Goal: Transaction & Acquisition: Book appointment/travel/reservation

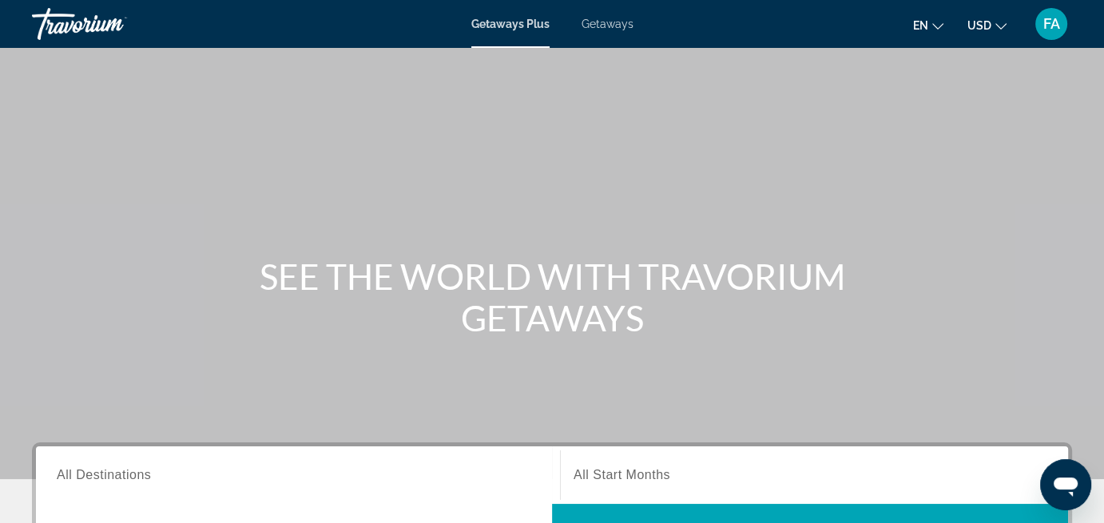
click at [625, 24] on span "Getaways" at bounding box center [608, 24] width 52 height 13
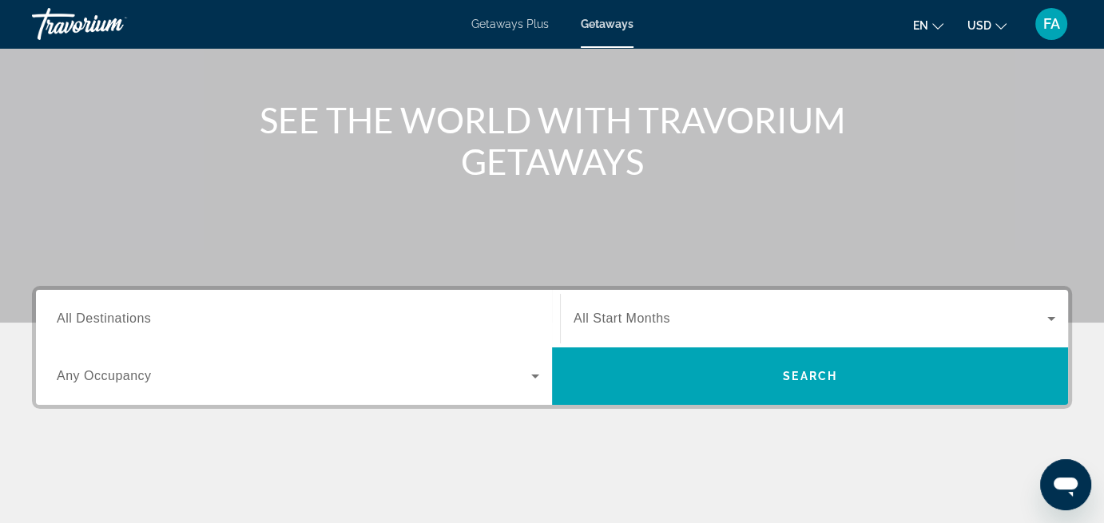
scroll to position [160, 0]
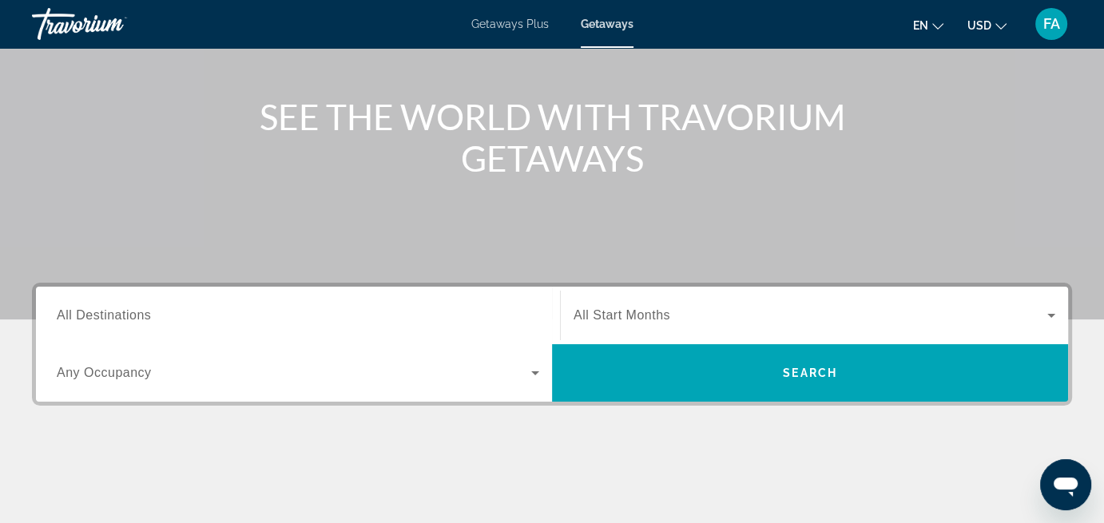
click at [119, 312] on span "All Destinations" at bounding box center [104, 315] width 94 height 14
click at [119, 312] on input "Destination All Destinations" at bounding box center [298, 316] width 483 height 19
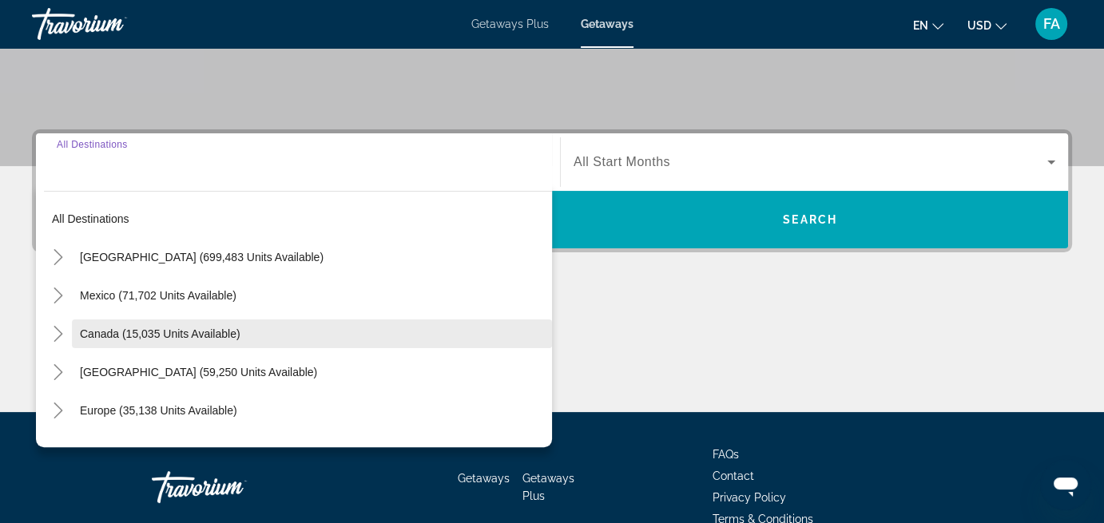
scroll to position [310, 0]
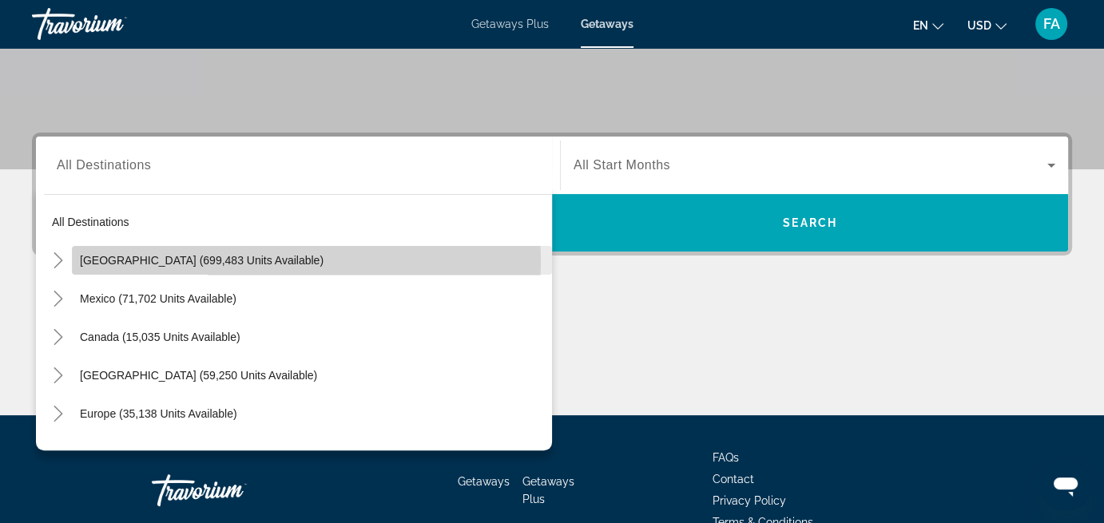
click at [170, 260] on span "[GEOGRAPHIC_DATA] (699,483 units available)" at bounding box center [202, 260] width 244 height 13
type input "**********"
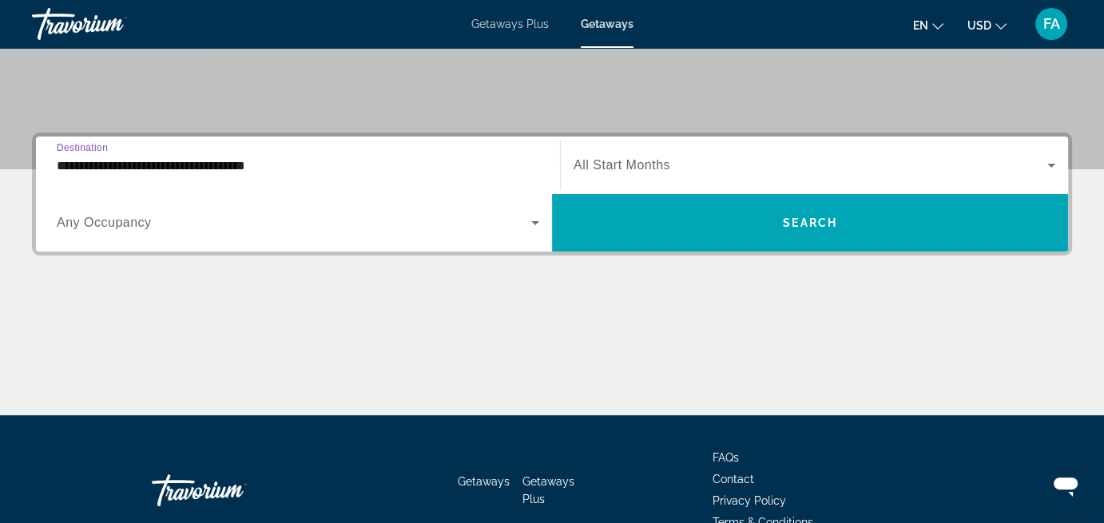
click at [533, 220] on icon "Search widget" at bounding box center [535, 222] width 19 height 19
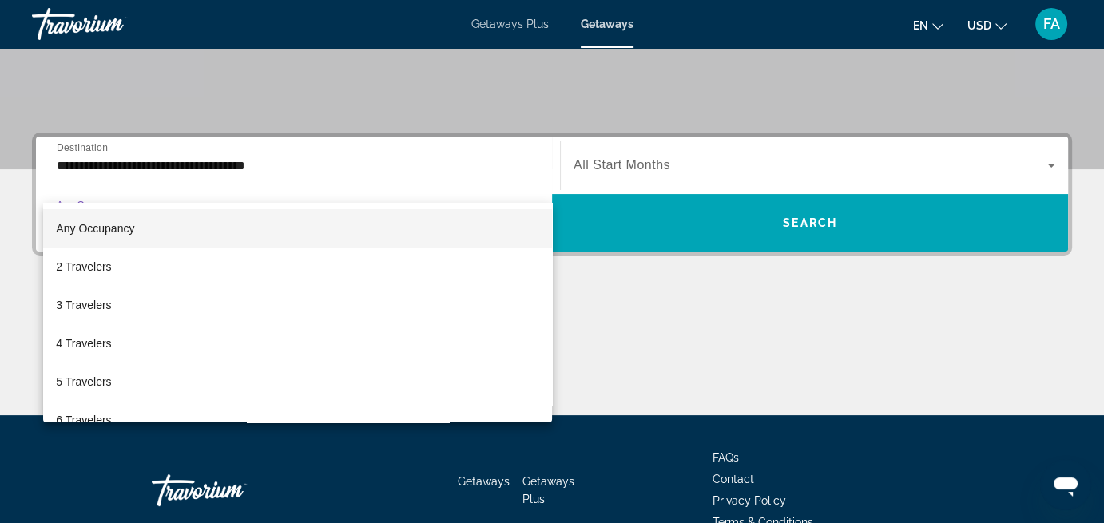
scroll to position [390, 0]
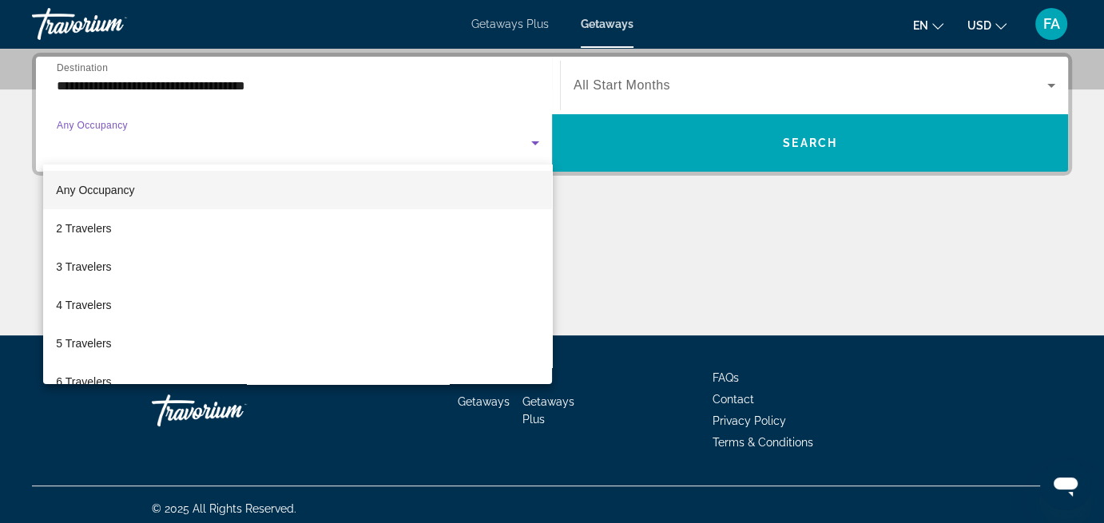
click at [623, 260] on div at bounding box center [552, 261] width 1104 height 523
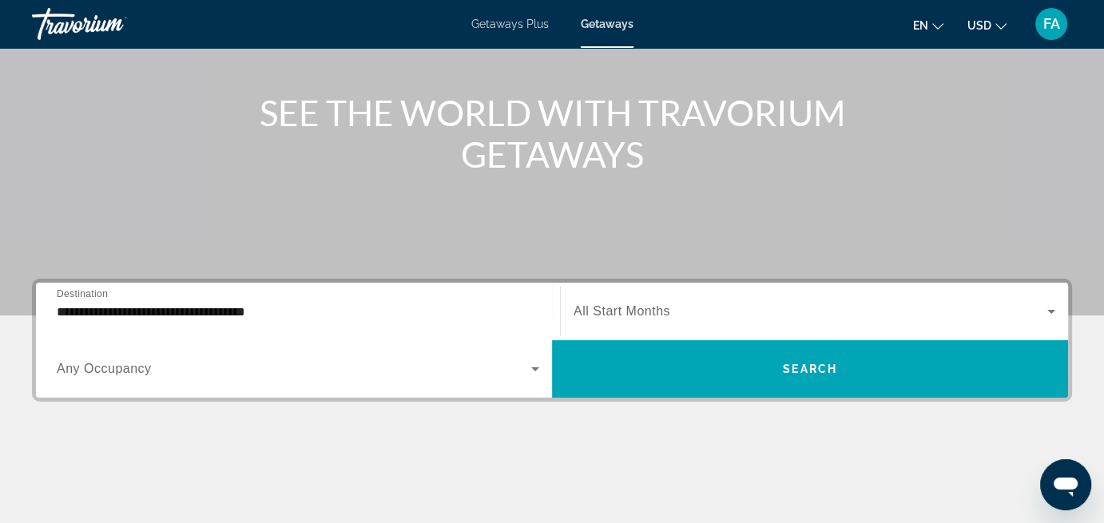
scroll to position [150, 0]
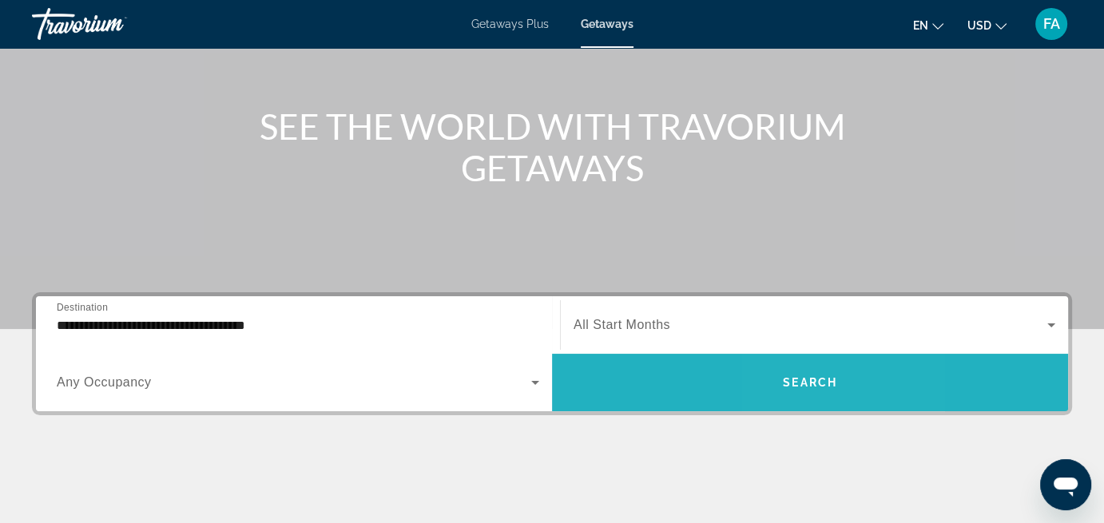
click at [805, 384] on span "Search" at bounding box center [810, 382] width 54 height 13
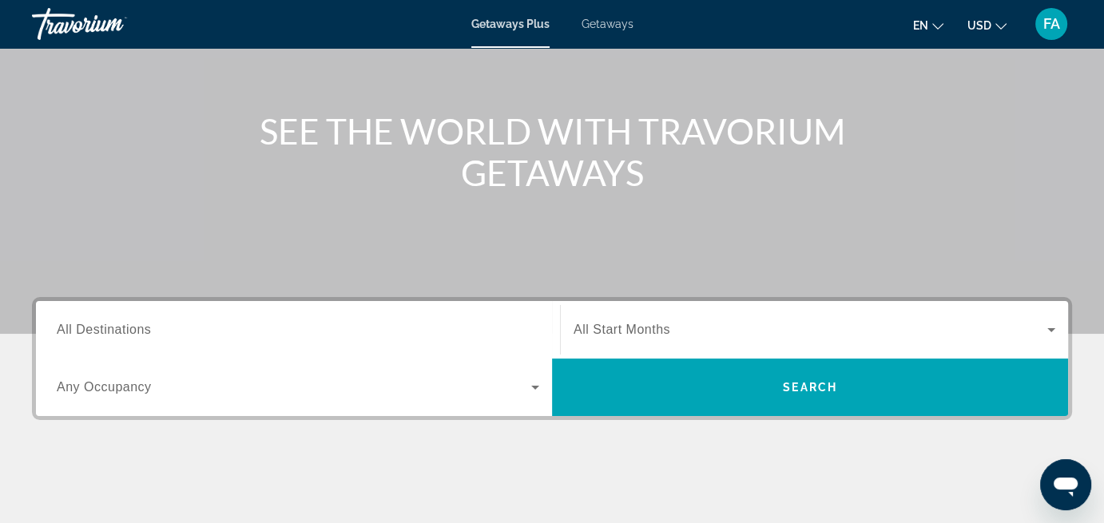
scroll to position [160, 0]
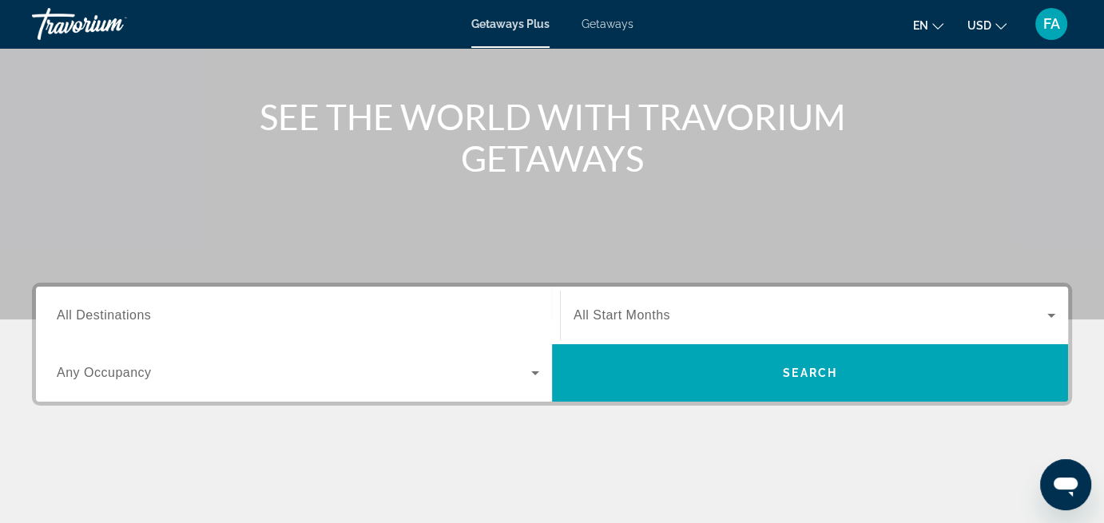
click at [131, 374] on span "Any Occupancy" at bounding box center [104, 373] width 95 height 14
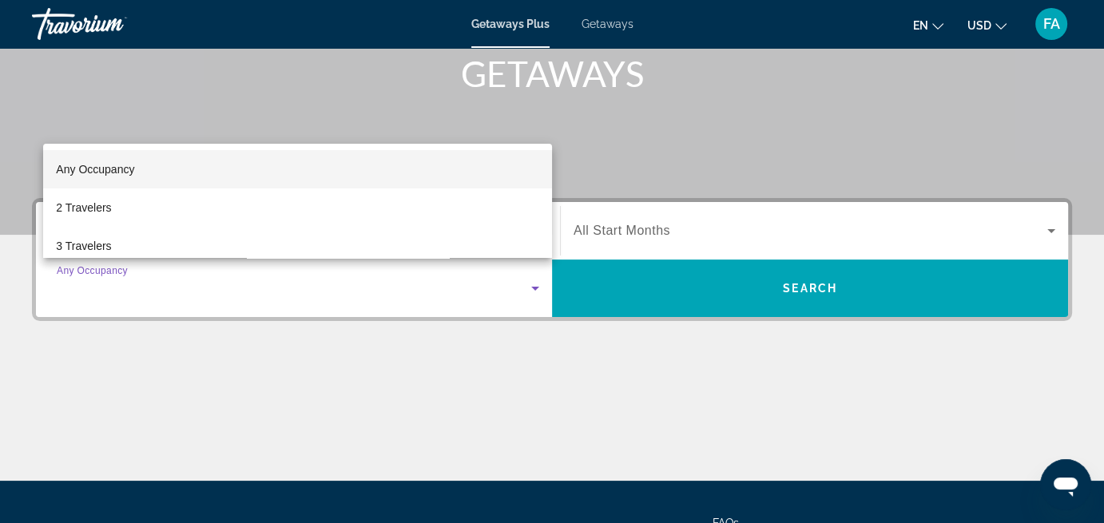
scroll to position [236, 0]
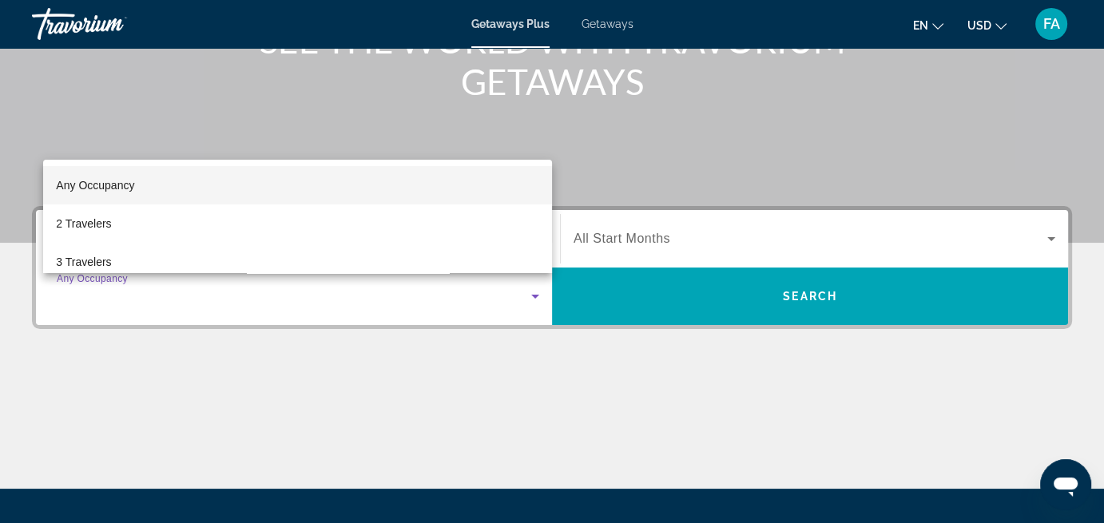
click at [319, 429] on div at bounding box center [552, 261] width 1104 height 523
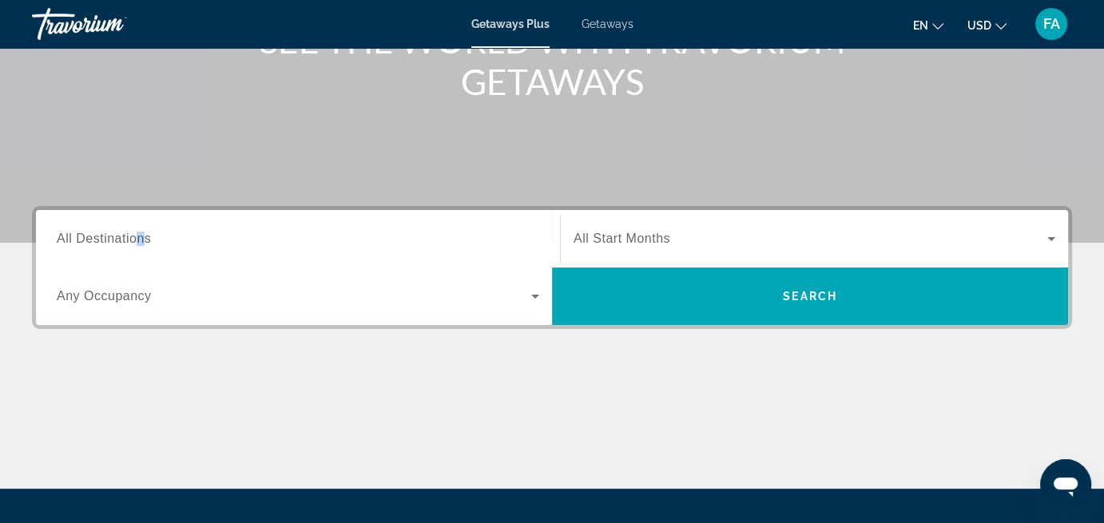
click at [139, 239] on span "All Destinations" at bounding box center [104, 239] width 94 height 14
click at [139, 239] on input "Destination All Destinations" at bounding box center [298, 239] width 483 height 19
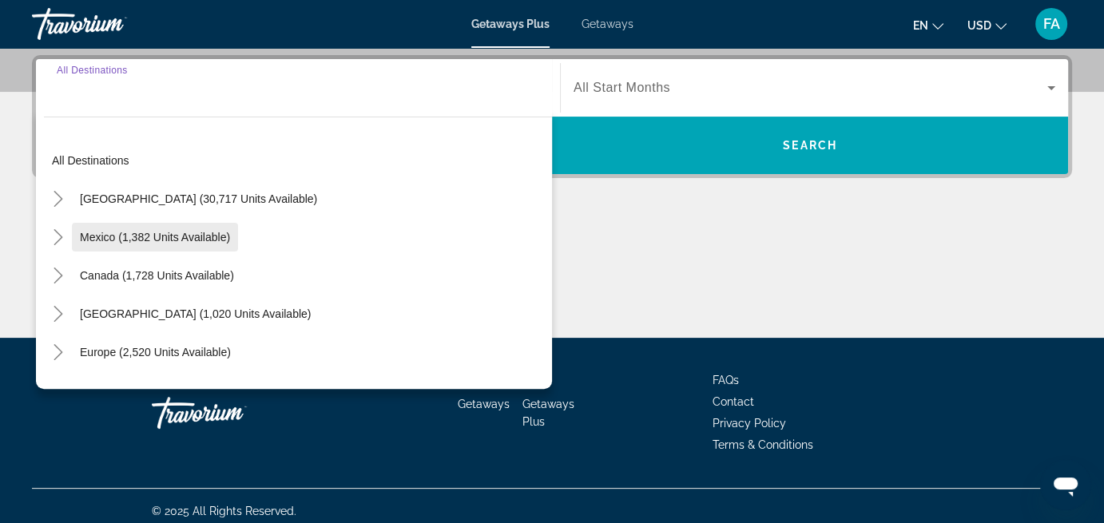
scroll to position [390, 0]
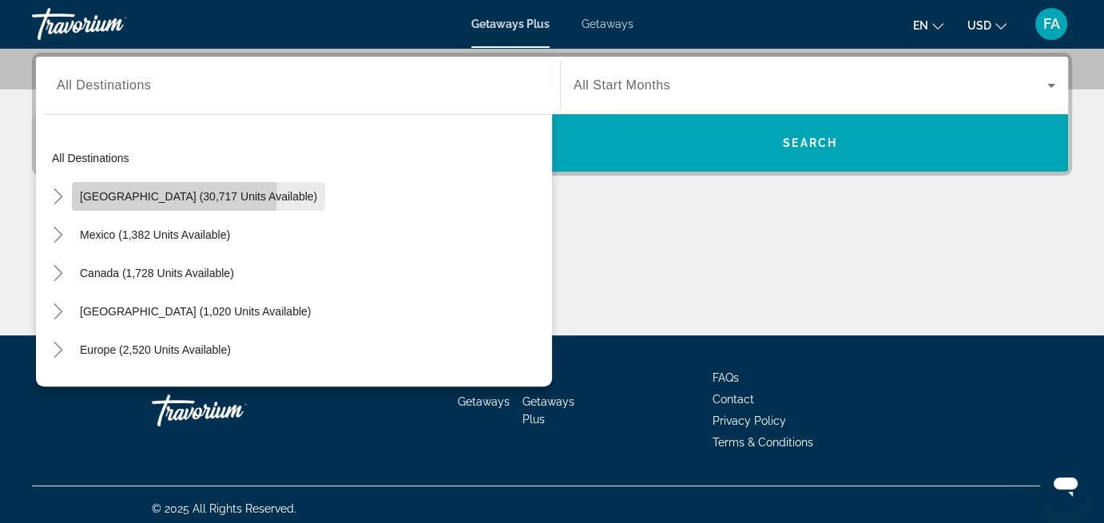
click at [153, 193] on span "United States (30,717 units available)" at bounding box center [198, 196] width 237 height 13
type input "**********"
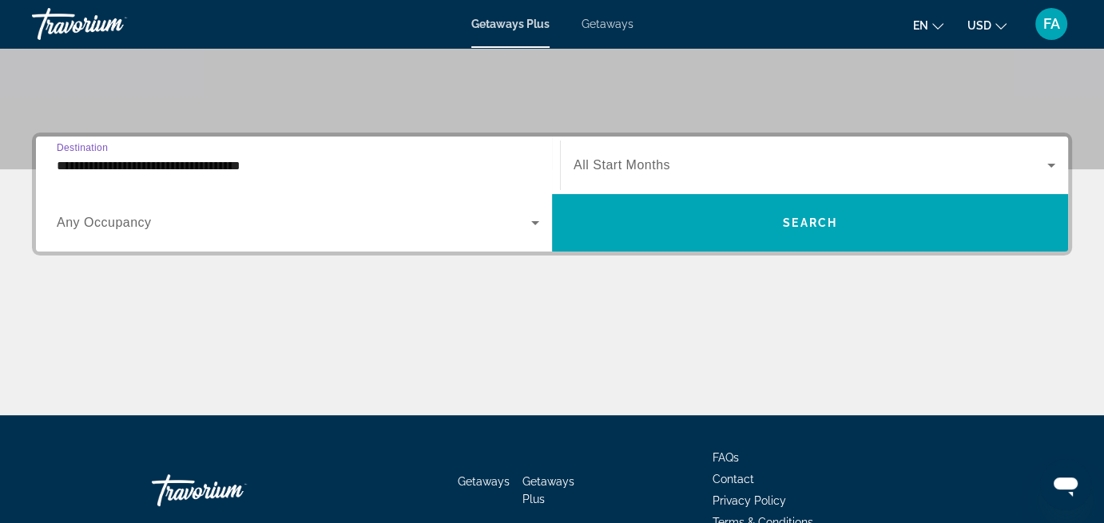
scroll to position [230, 0]
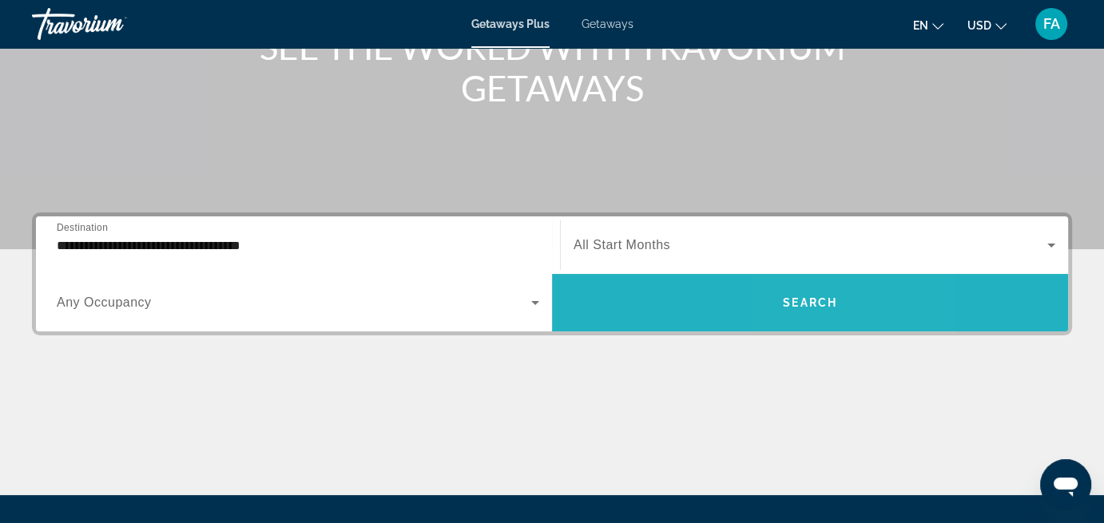
click at [815, 296] on span "Search" at bounding box center [810, 302] width 54 height 13
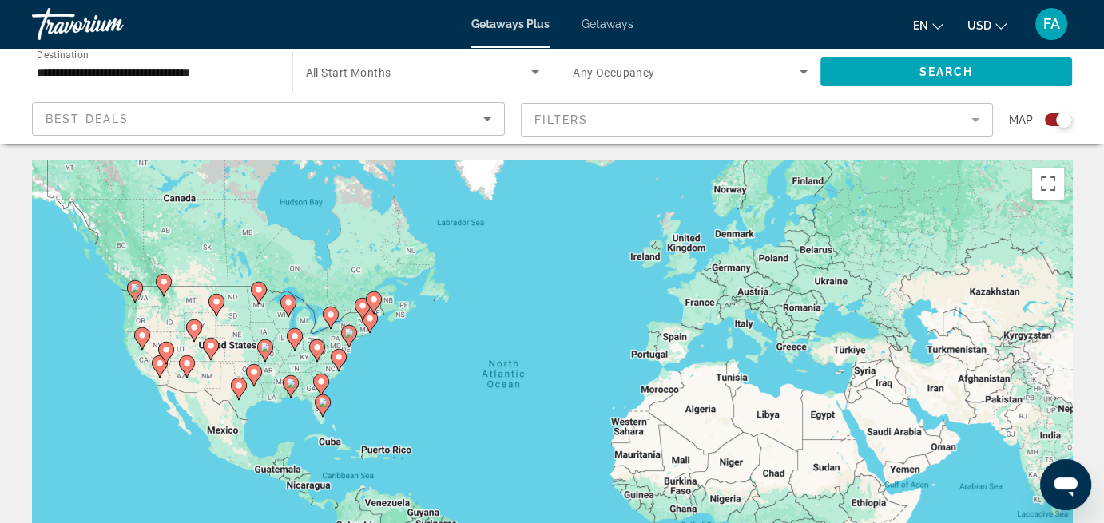
click at [975, 121] on mat-form-field "Filters" at bounding box center [757, 120] width 473 height 34
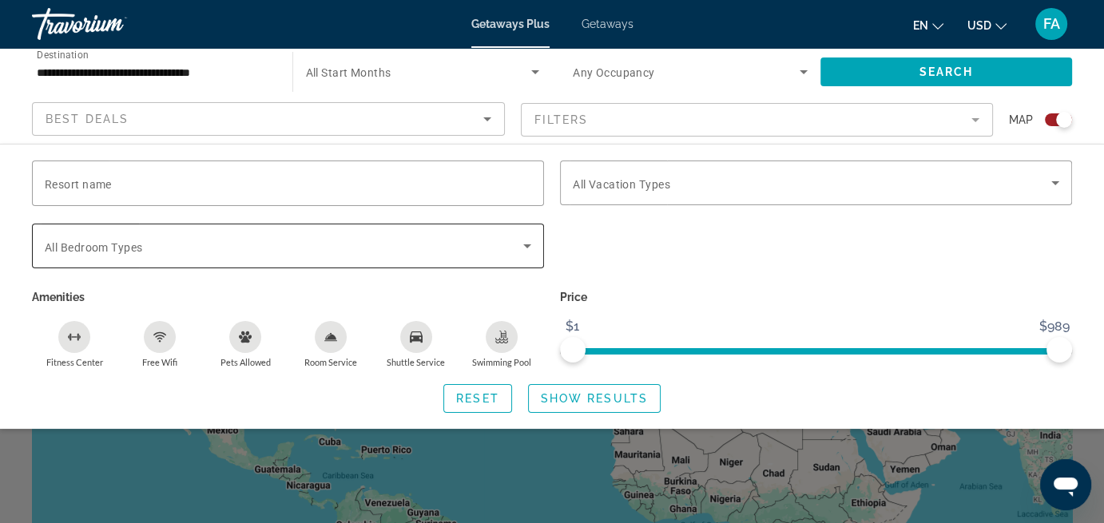
click at [527, 245] on icon "Search widget" at bounding box center [527, 246] width 8 height 4
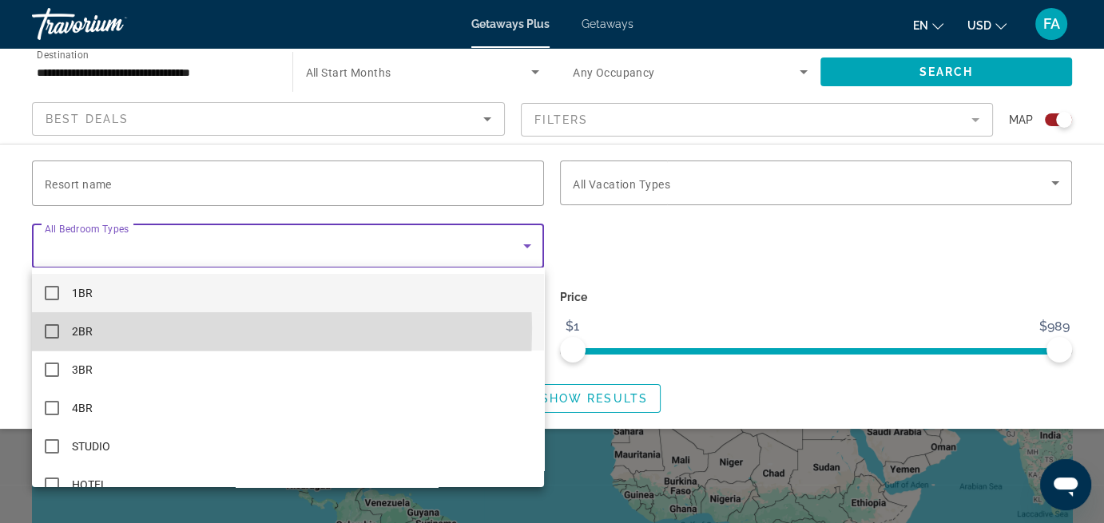
click at [49, 328] on mat-pseudo-checkbox at bounding box center [52, 331] width 14 height 14
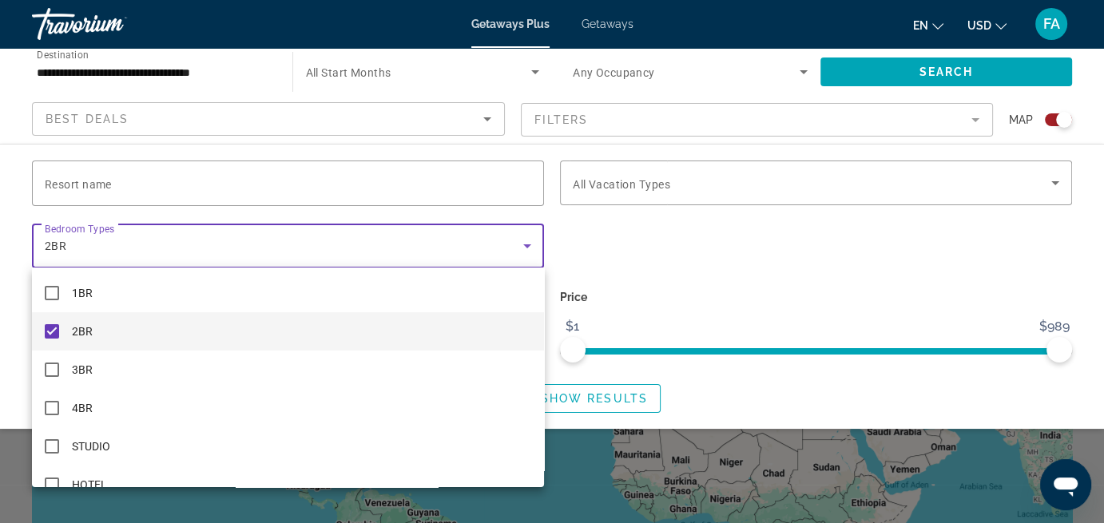
click at [680, 236] on div at bounding box center [552, 261] width 1104 height 523
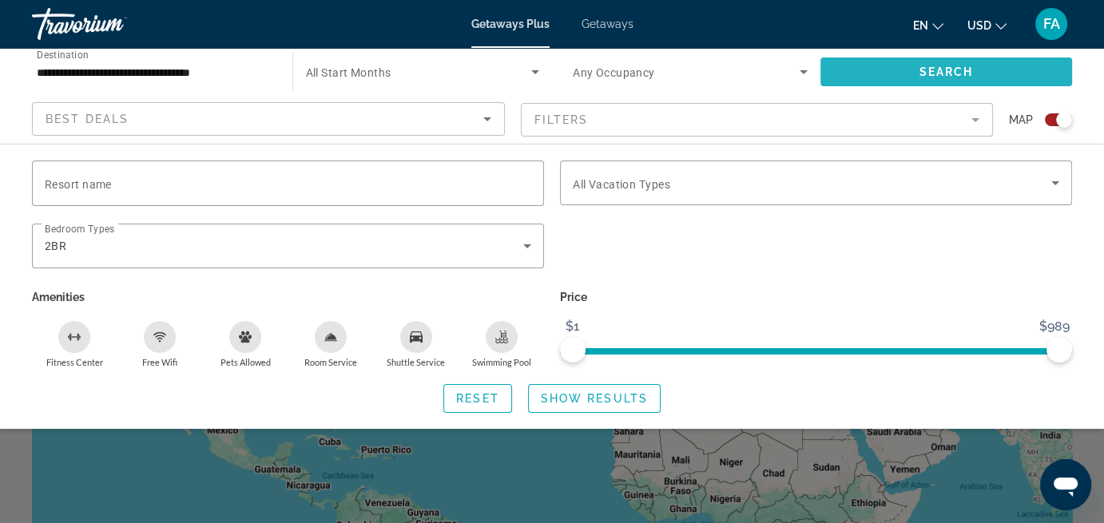
click at [939, 69] on span "Search" at bounding box center [946, 72] width 54 height 13
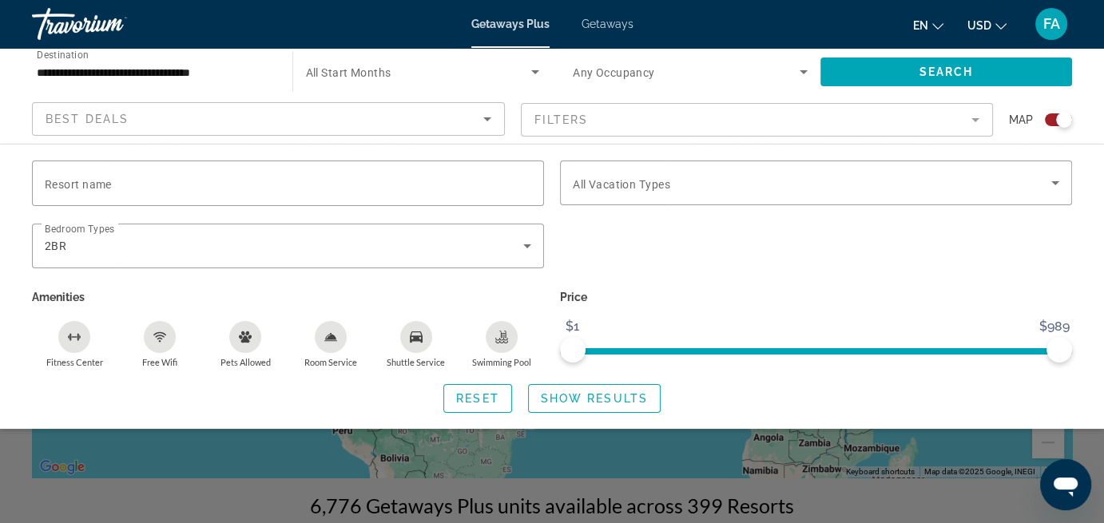
scroll to position [160, 0]
click at [197, 456] on div "Search widget" at bounding box center [552, 382] width 1104 height 284
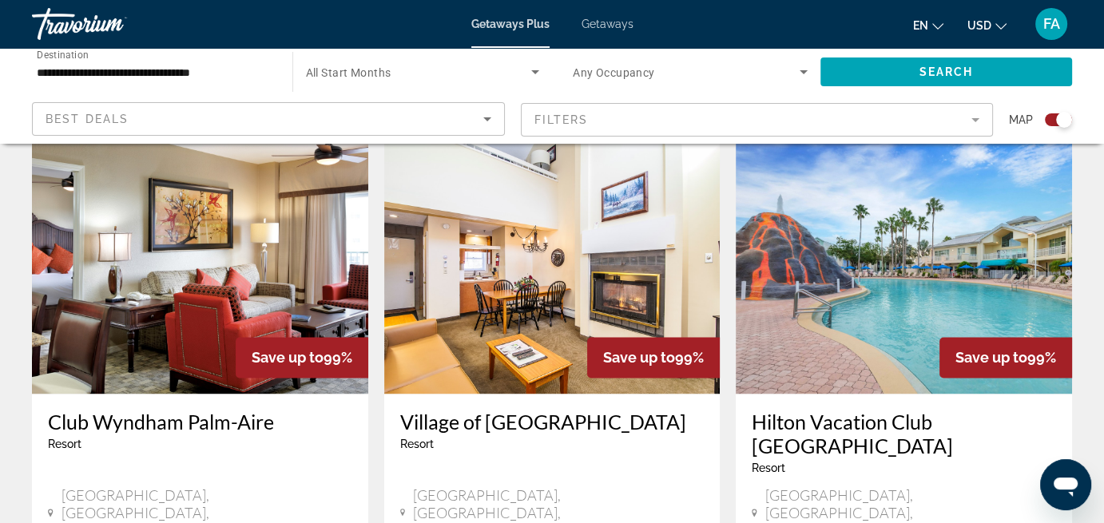
scroll to position [2317, 0]
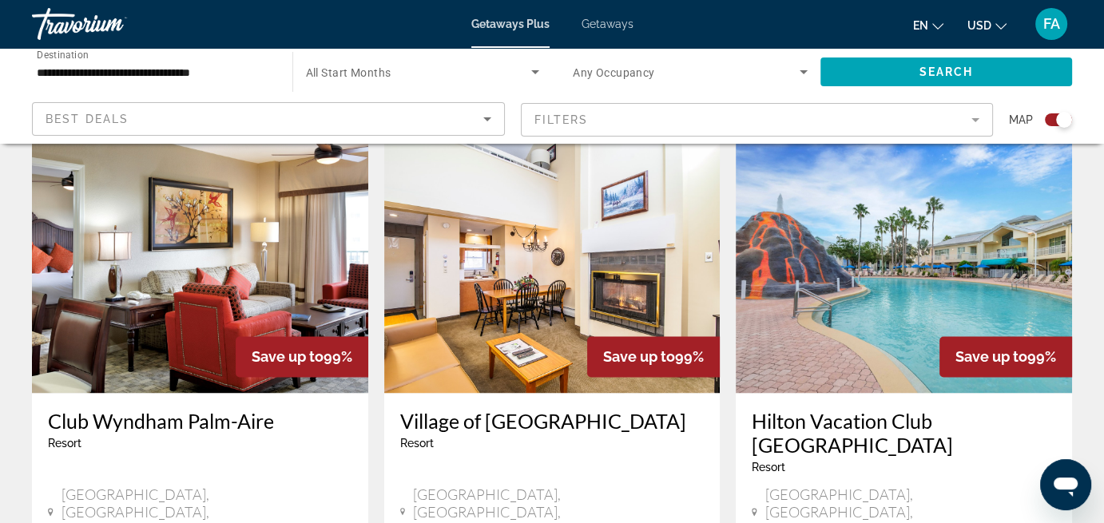
click at [856, 225] on img "Main content" at bounding box center [904, 265] width 336 height 256
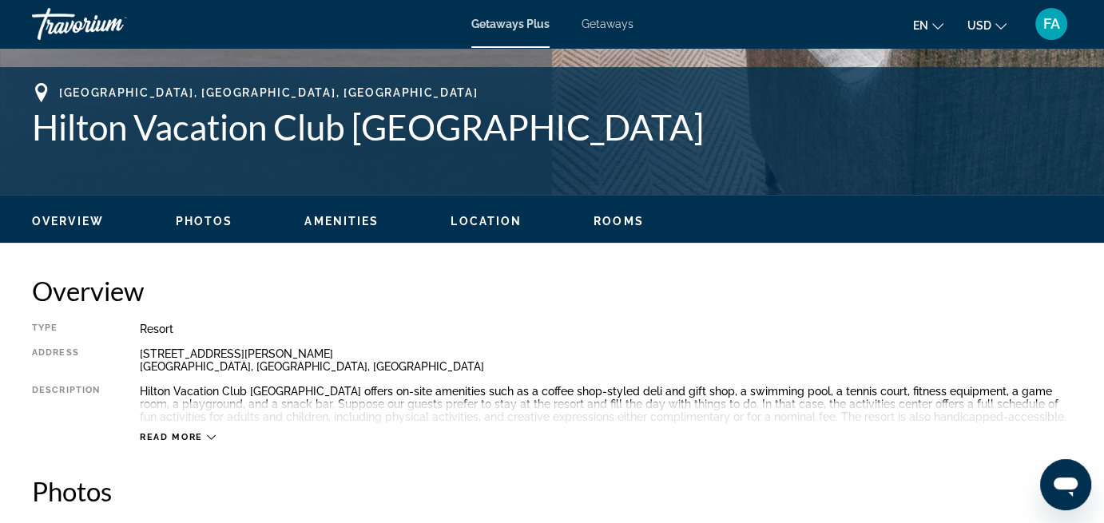
scroll to position [639, 0]
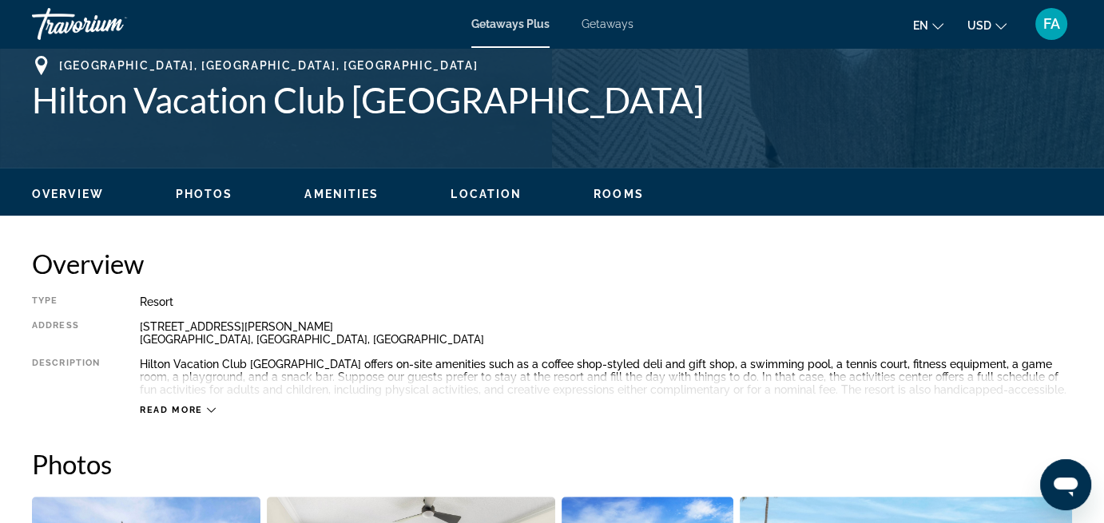
click at [181, 408] on span "Read more" at bounding box center [171, 410] width 63 height 10
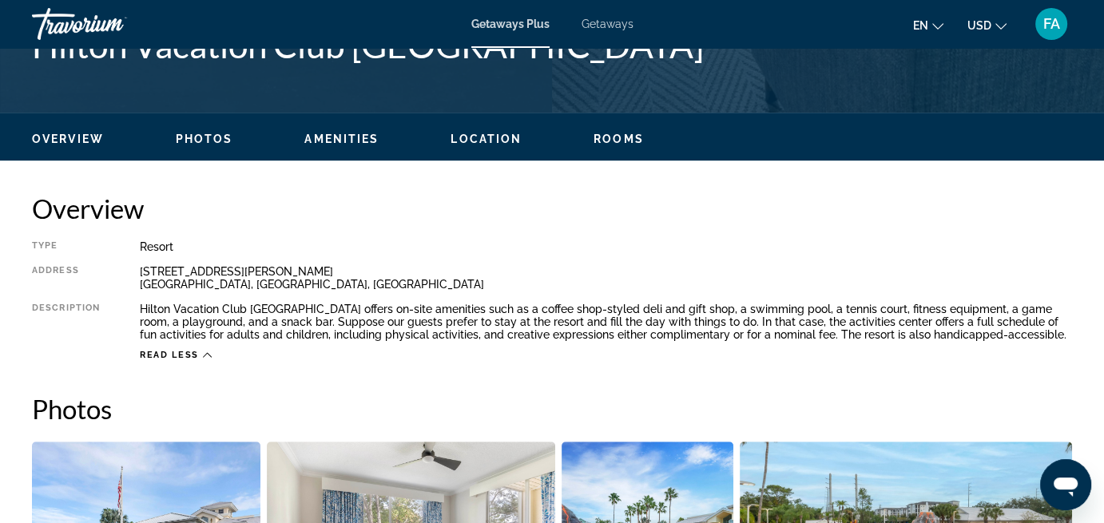
scroll to position [479, 0]
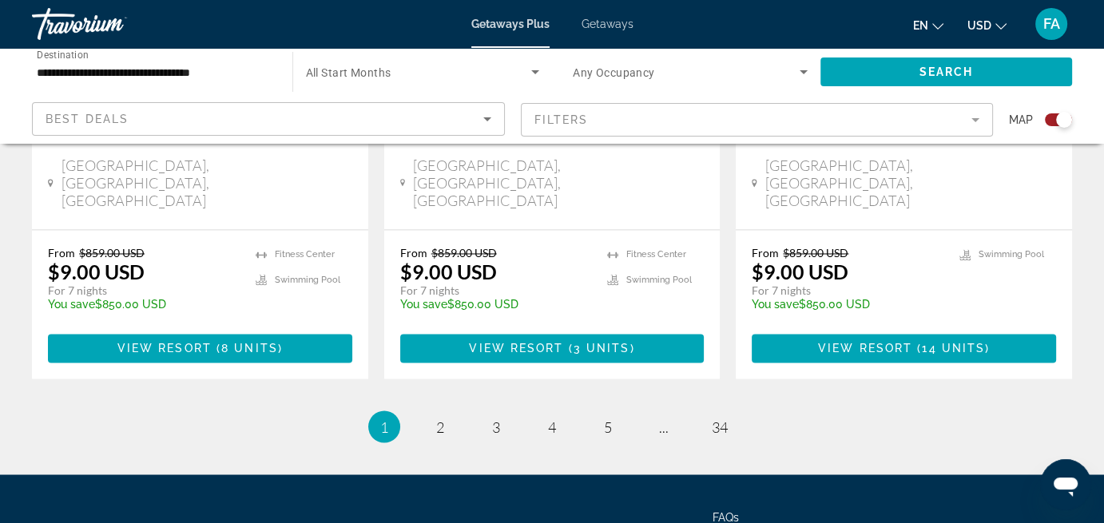
scroll to position [2571, 0]
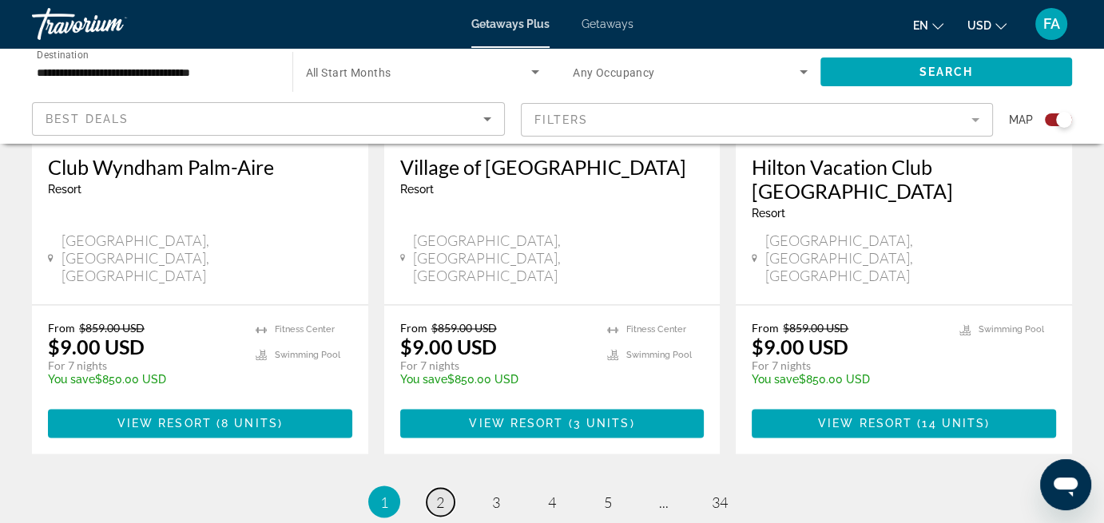
click at [436, 493] on span "2" at bounding box center [440, 502] width 8 height 18
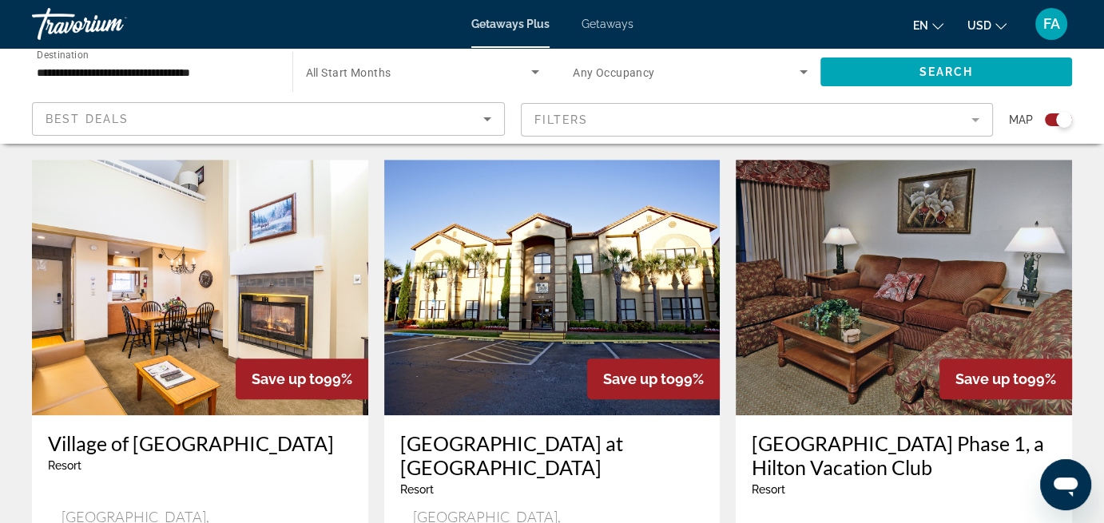
scroll to position [1119, 0]
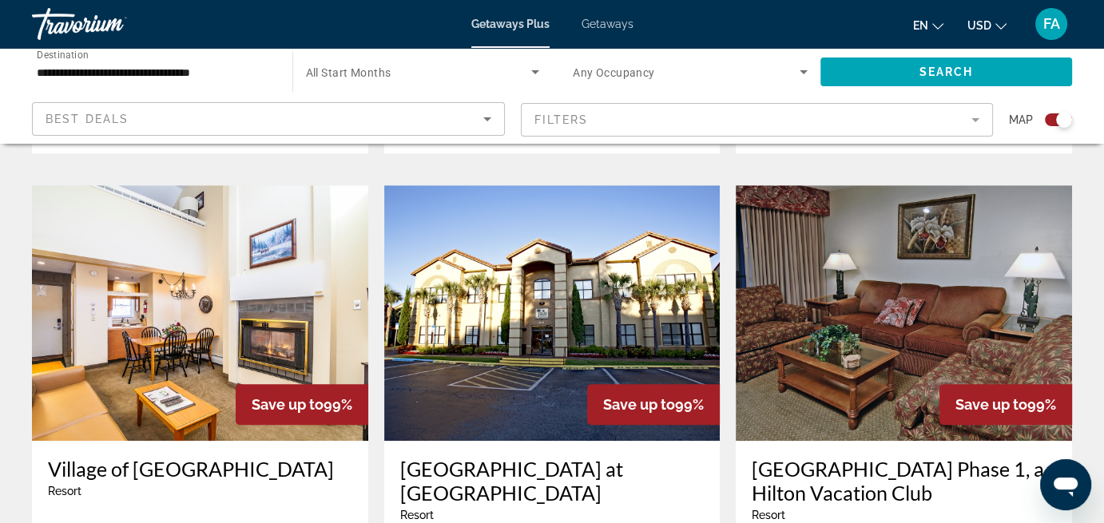
click at [514, 303] on img "Main content" at bounding box center [552, 313] width 336 height 256
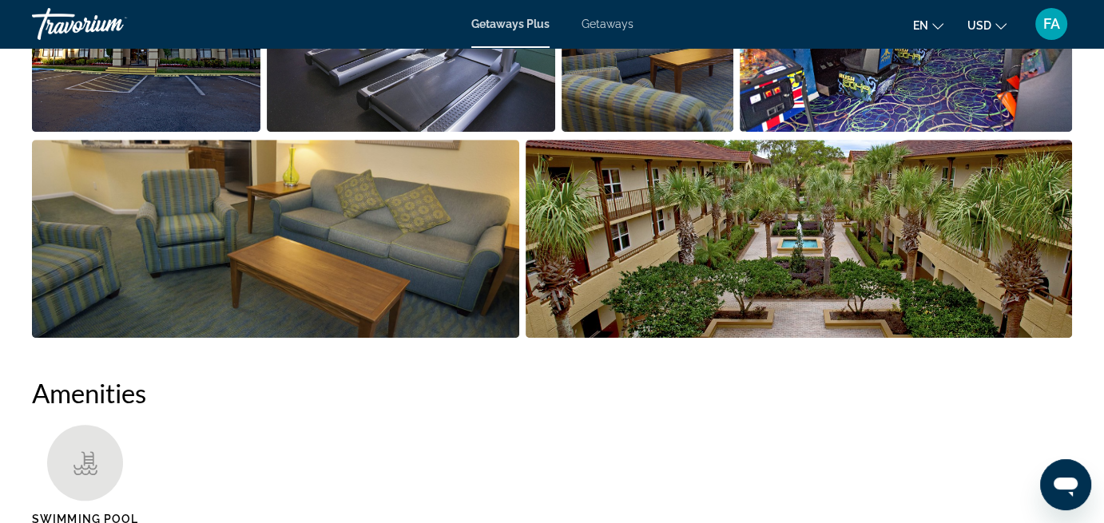
scroll to position [1119, 0]
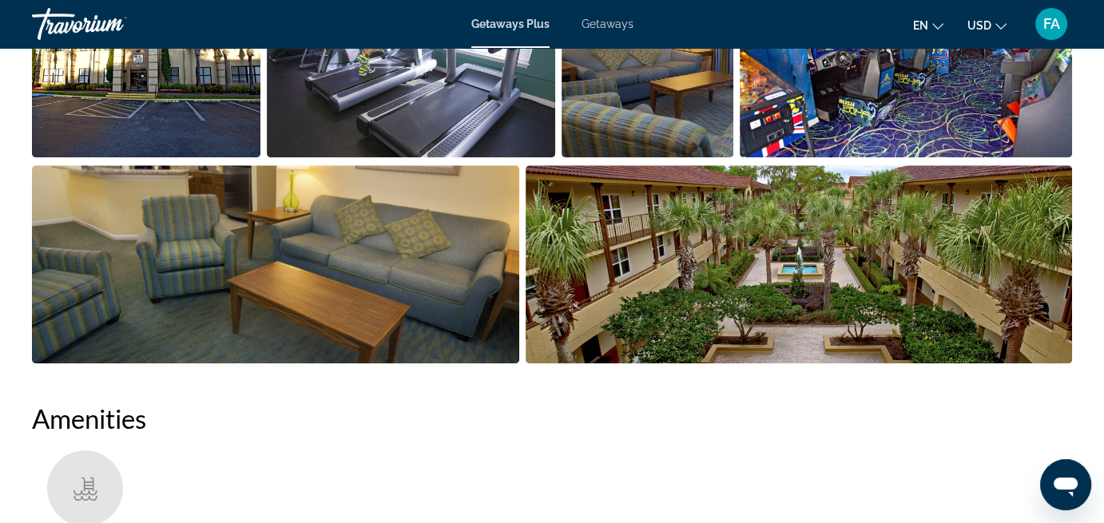
click at [632, 306] on img "Open full-screen image slider" at bounding box center [799, 264] width 547 height 198
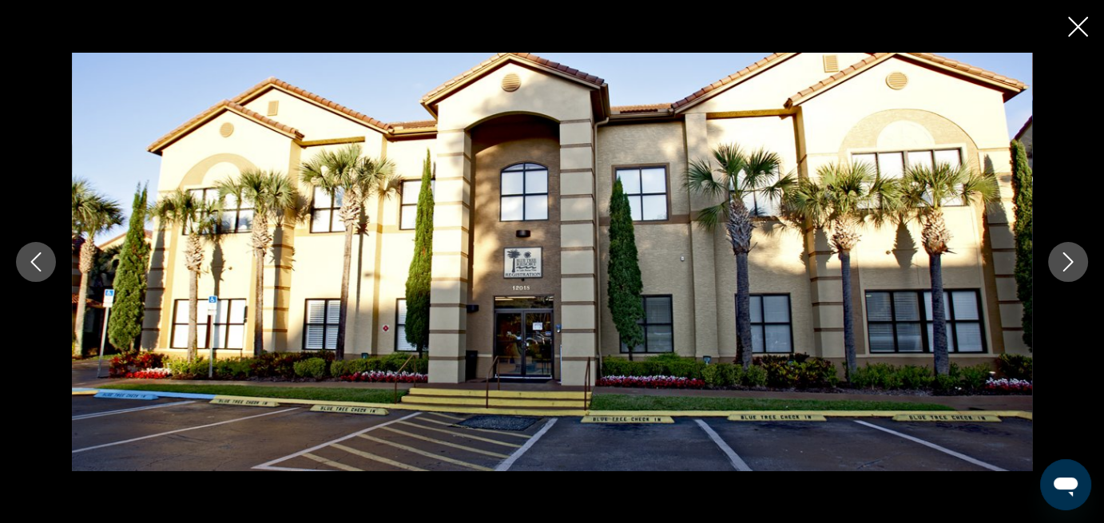
click at [1067, 268] on icon "Next image" at bounding box center [1068, 261] width 10 height 19
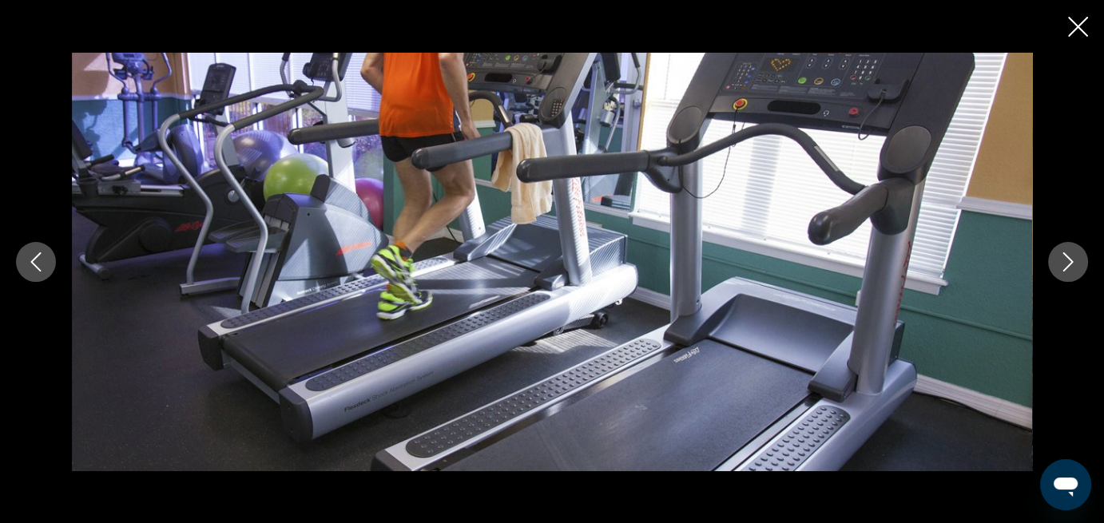
click at [1065, 267] on icon "Next image" at bounding box center [1068, 261] width 19 height 19
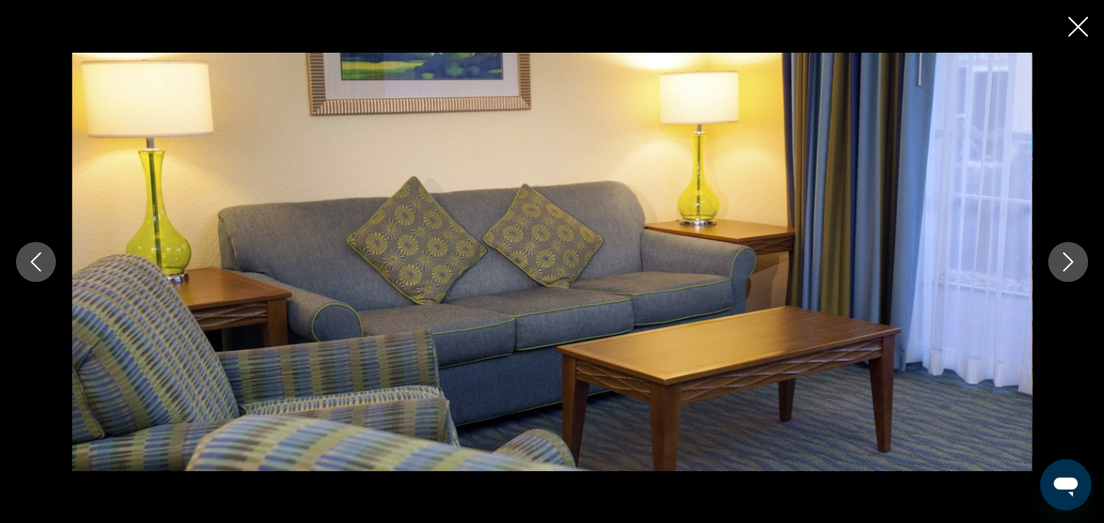
click at [1065, 267] on icon "Next image" at bounding box center [1068, 261] width 19 height 19
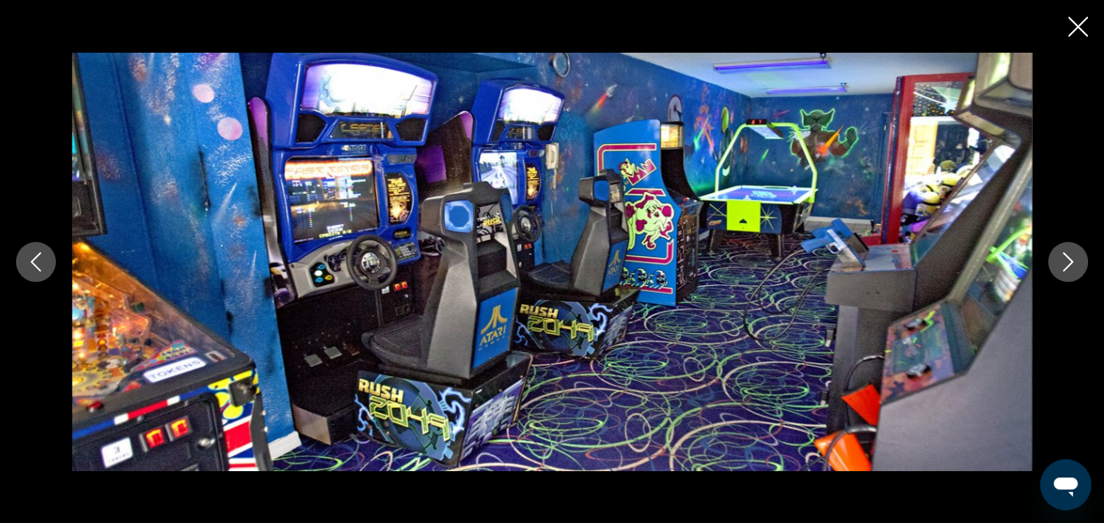
click at [1065, 267] on icon "Next image" at bounding box center [1068, 261] width 19 height 19
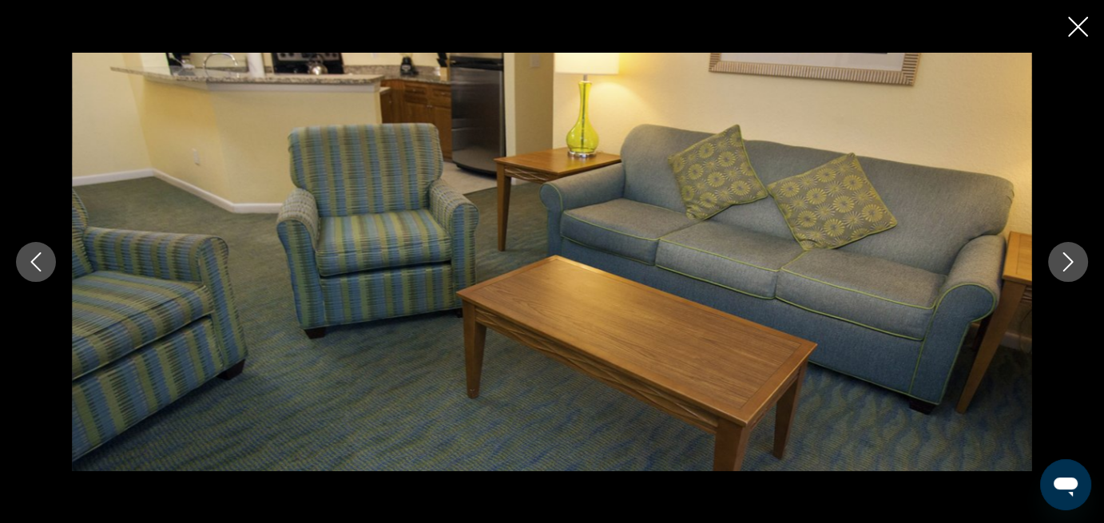
scroll to position [959, 0]
click at [1067, 262] on icon "Next image" at bounding box center [1068, 261] width 19 height 19
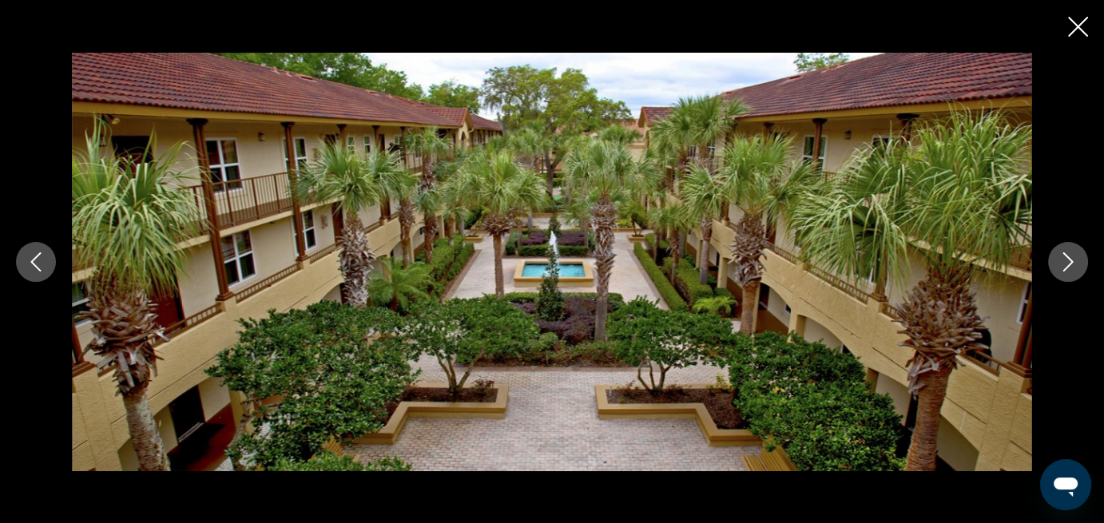
click at [1065, 262] on icon "Next image" at bounding box center [1068, 261] width 19 height 19
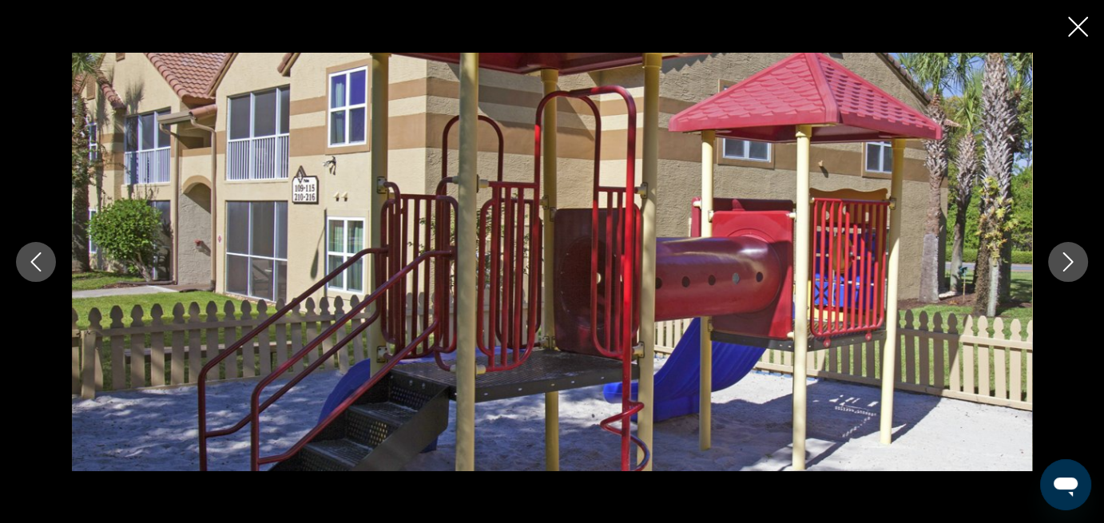
click at [1065, 262] on icon "Next image" at bounding box center [1068, 261] width 19 height 19
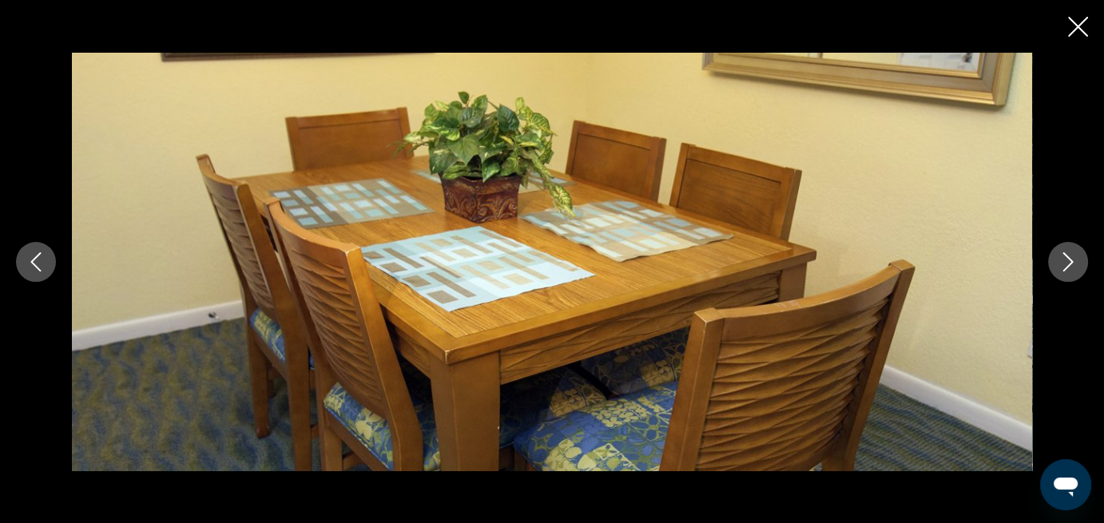
click at [1065, 262] on icon "Next image" at bounding box center [1068, 261] width 19 height 19
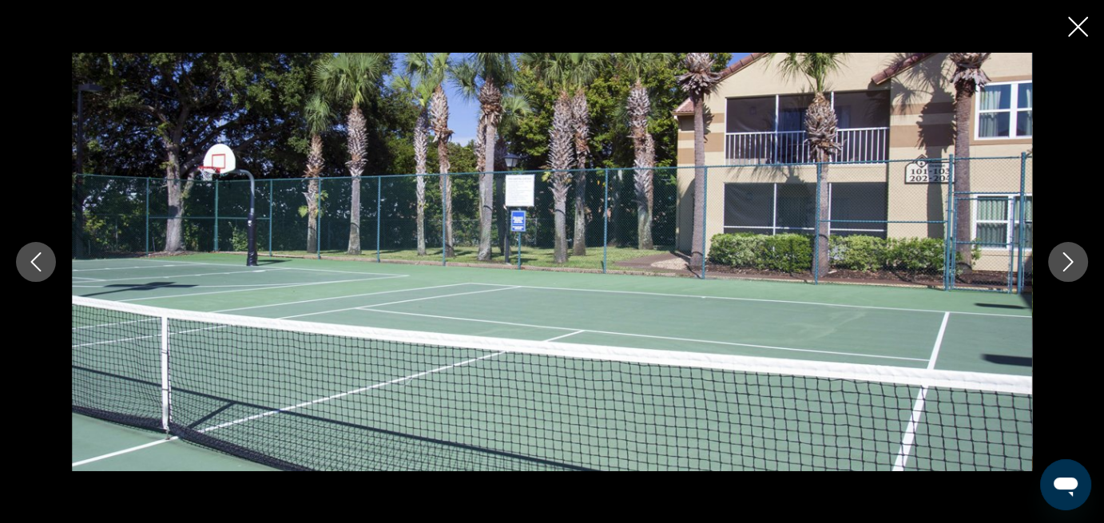
click at [1065, 262] on icon "Next image" at bounding box center [1068, 261] width 19 height 19
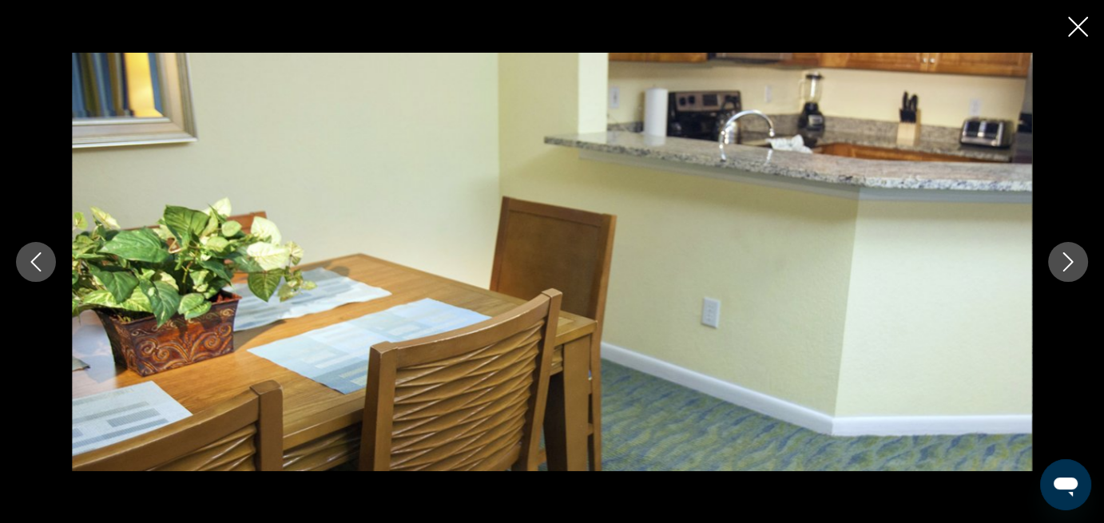
click at [1065, 262] on icon "Next image" at bounding box center [1068, 261] width 19 height 19
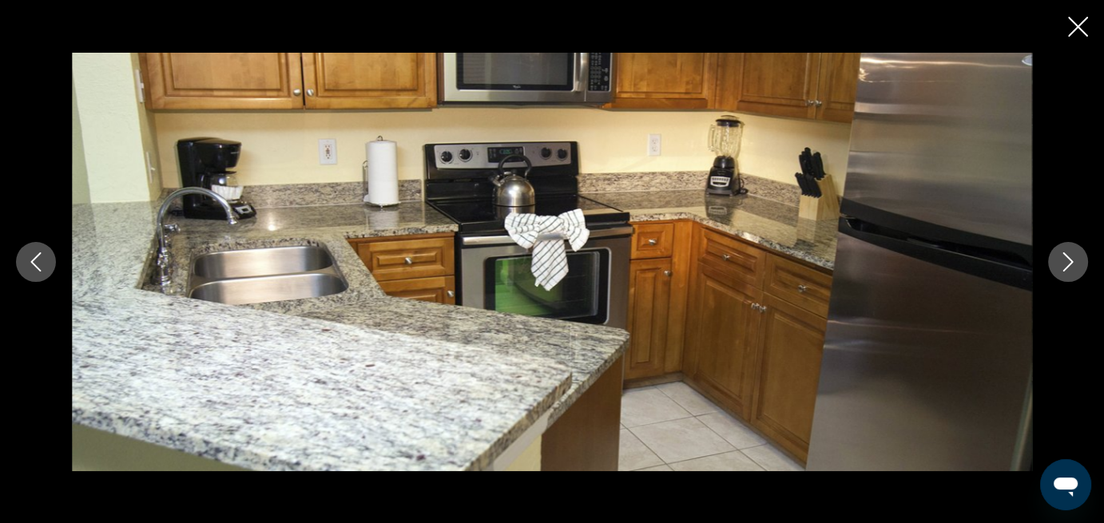
click at [1065, 261] on icon "Next image" at bounding box center [1068, 261] width 19 height 19
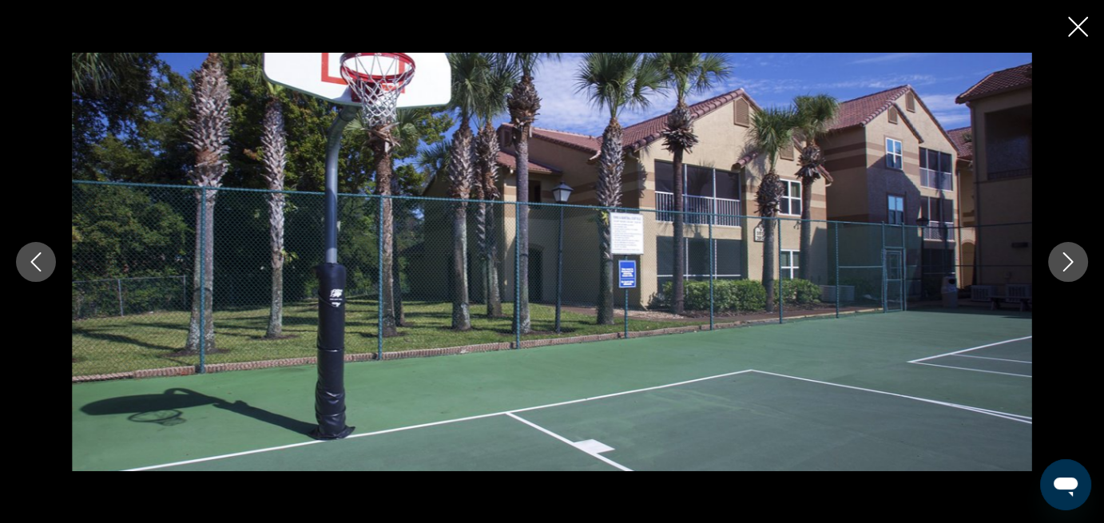
click at [1065, 261] on icon "Next image" at bounding box center [1068, 261] width 19 height 19
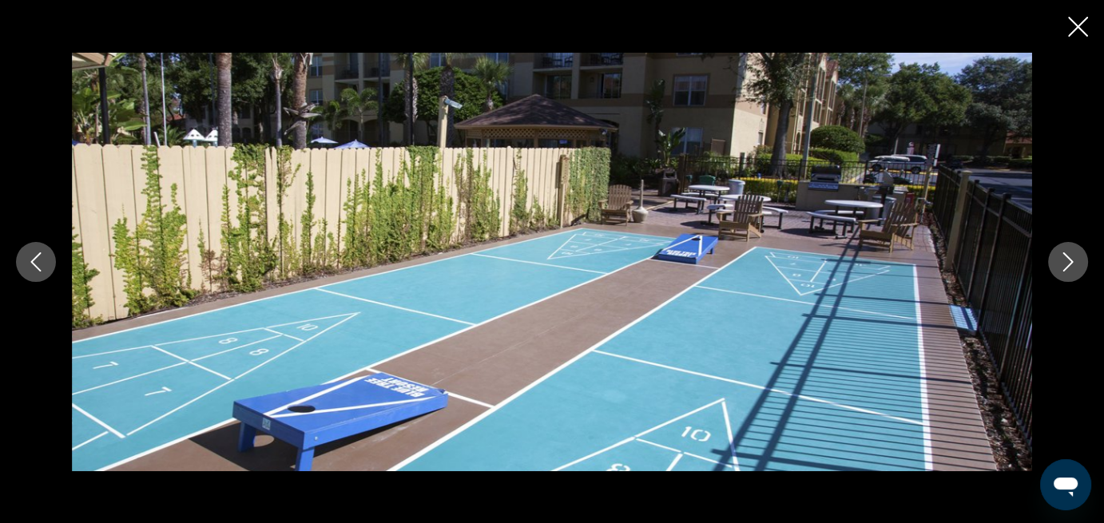
click at [1065, 261] on icon "Next image" at bounding box center [1068, 261] width 19 height 19
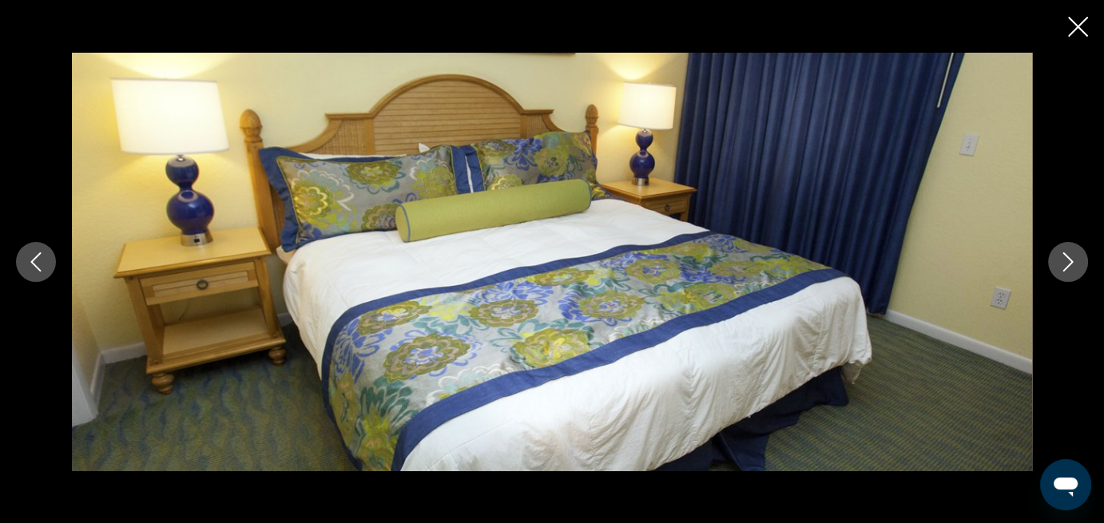
click at [1064, 261] on icon "Next image" at bounding box center [1068, 261] width 19 height 19
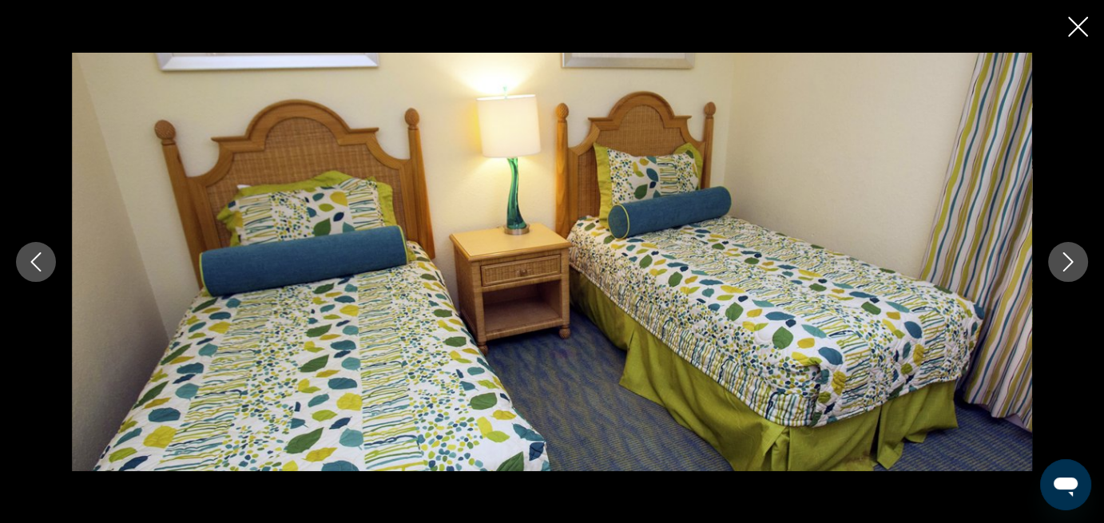
click at [1064, 261] on icon "Next image" at bounding box center [1068, 261] width 19 height 19
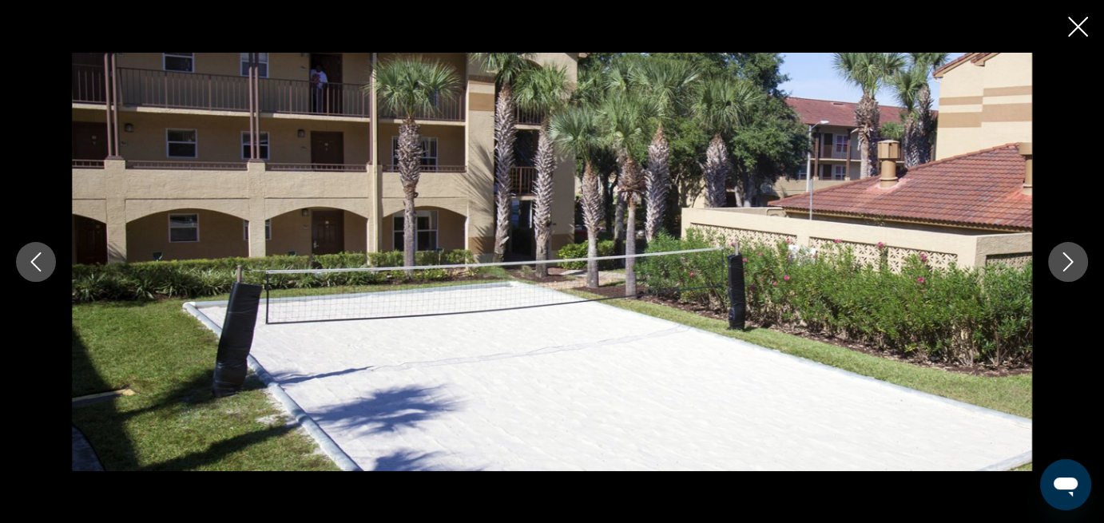
click at [1064, 261] on icon "Next image" at bounding box center [1068, 261] width 19 height 19
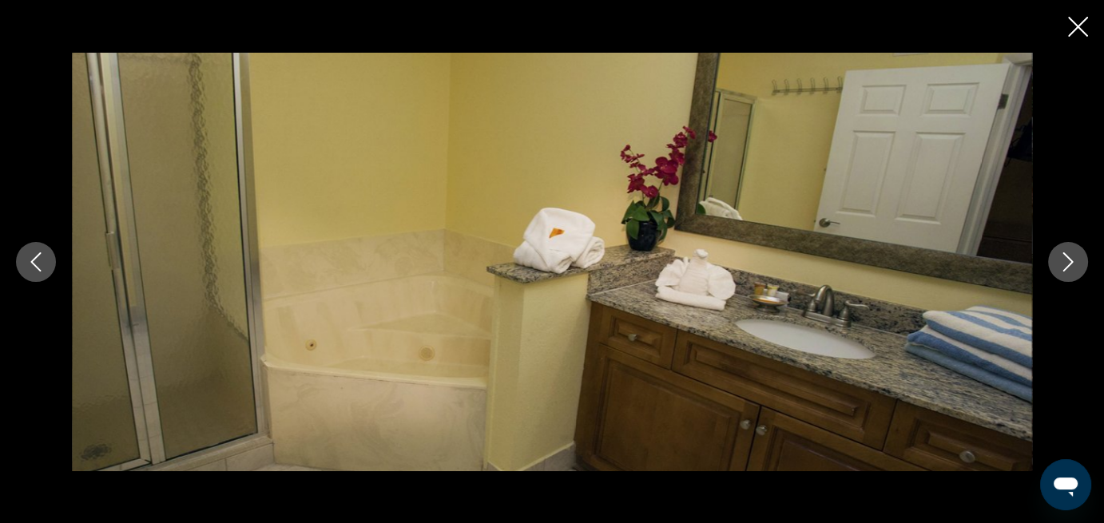
click at [1068, 258] on icon "Next image" at bounding box center [1068, 261] width 10 height 19
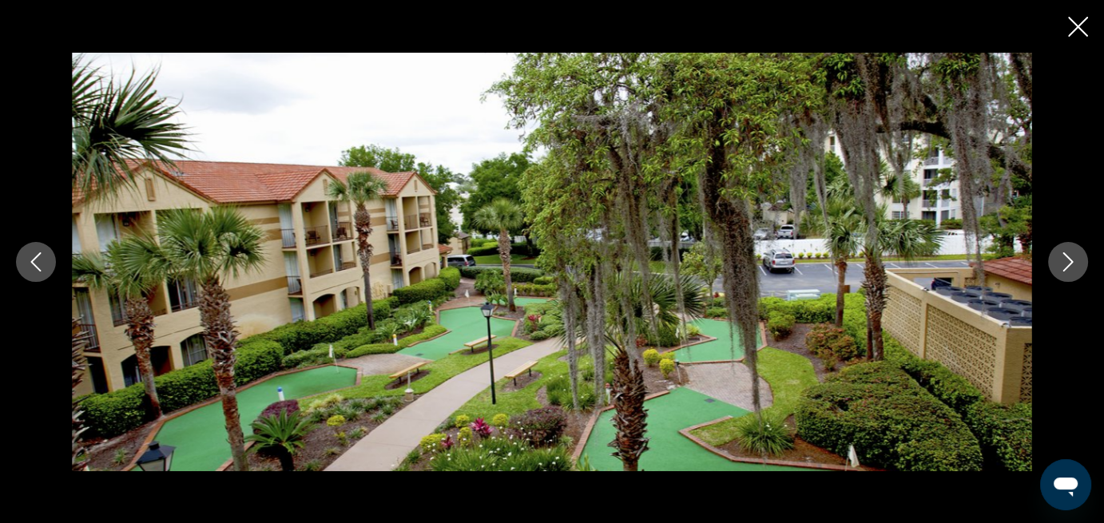
click at [1068, 258] on icon "Next image" at bounding box center [1068, 261] width 10 height 19
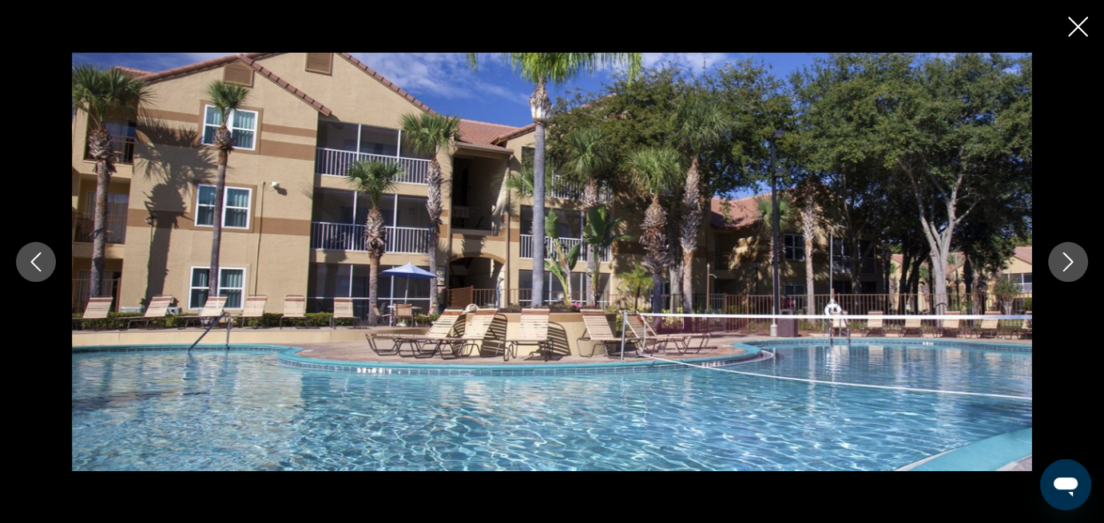
click at [1074, 18] on icon "Close slideshow" at bounding box center [1078, 27] width 20 height 20
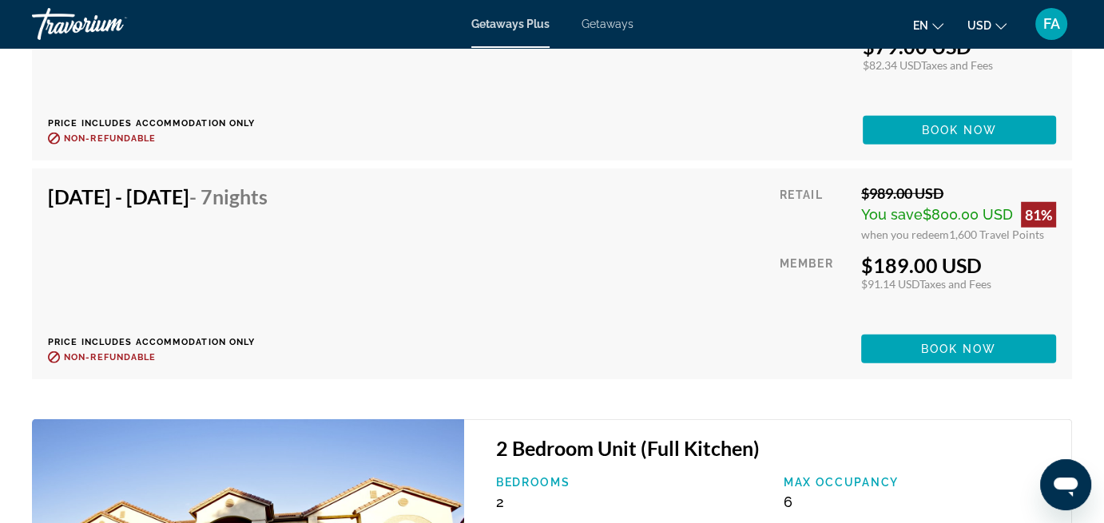
scroll to position [4154, 0]
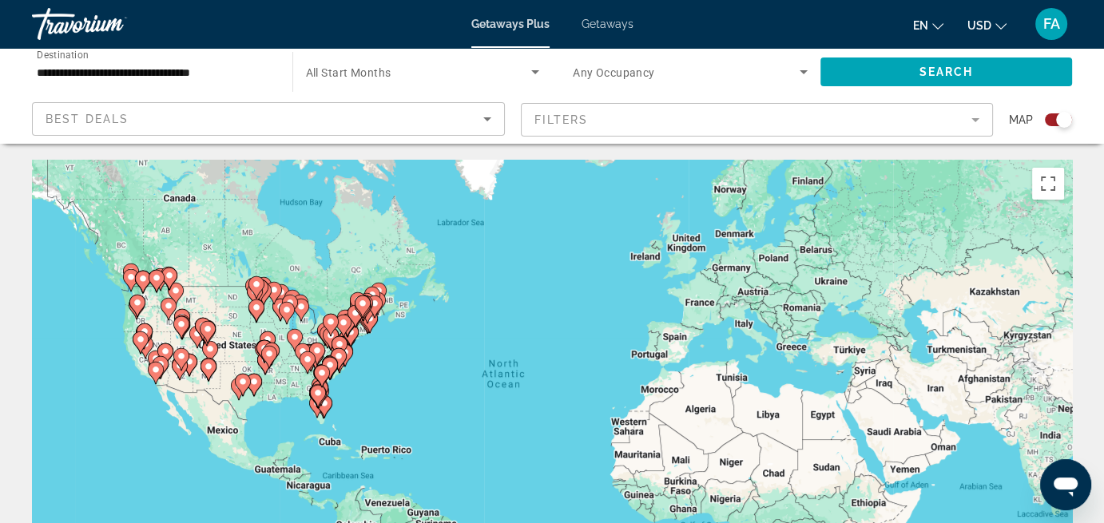
click at [256, 71] on input "**********" at bounding box center [154, 72] width 235 height 19
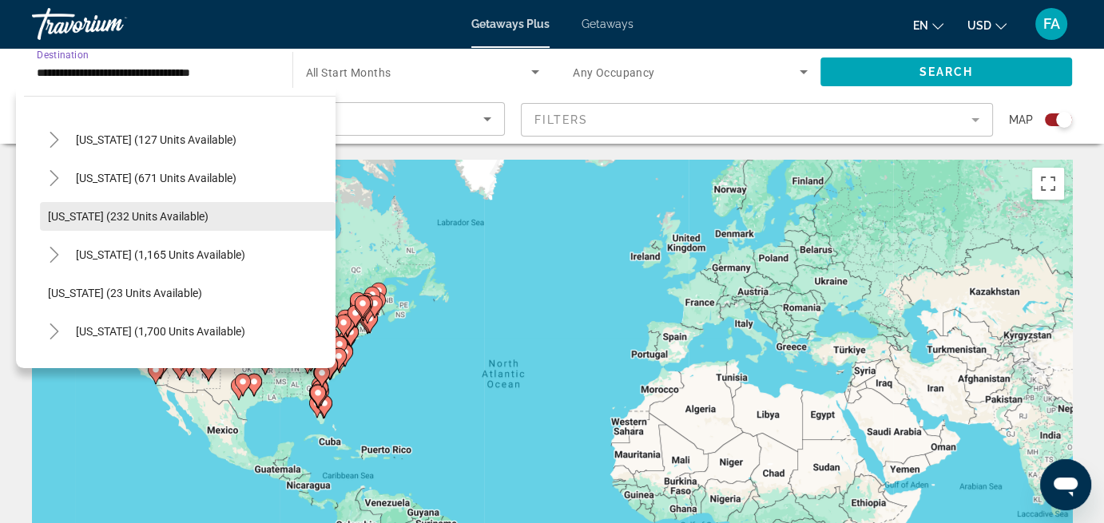
scroll to position [879, 0]
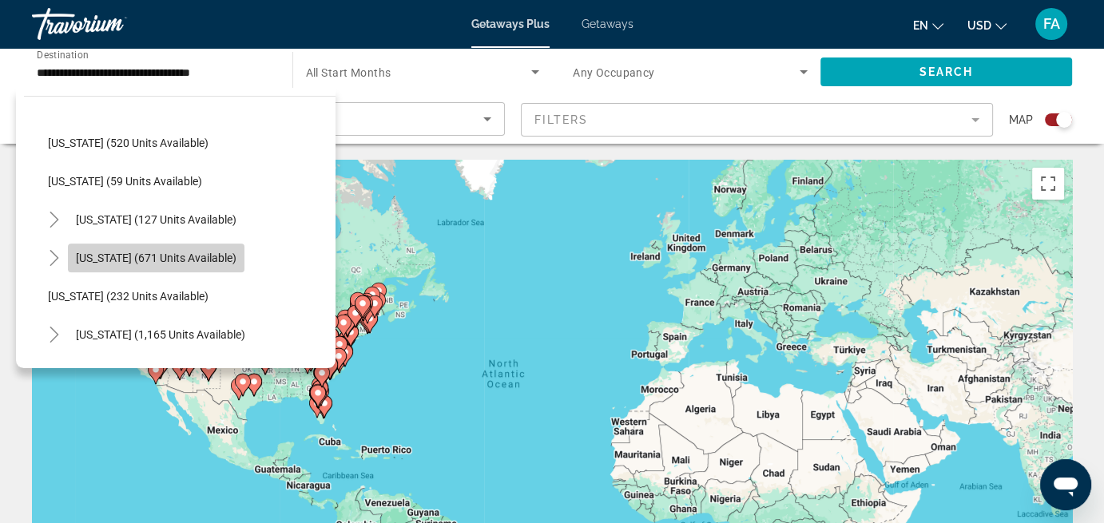
click at [117, 257] on span "North Carolina (671 units available)" at bounding box center [156, 258] width 161 height 13
type input "**********"
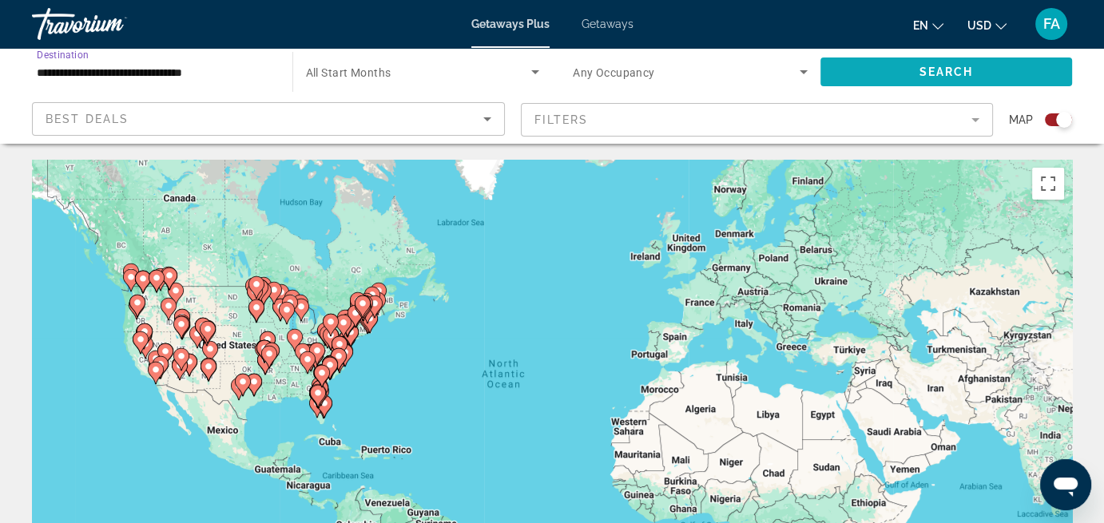
click at [964, 72] on span "Search" at bounding box center [946, 72] width 54 height 13
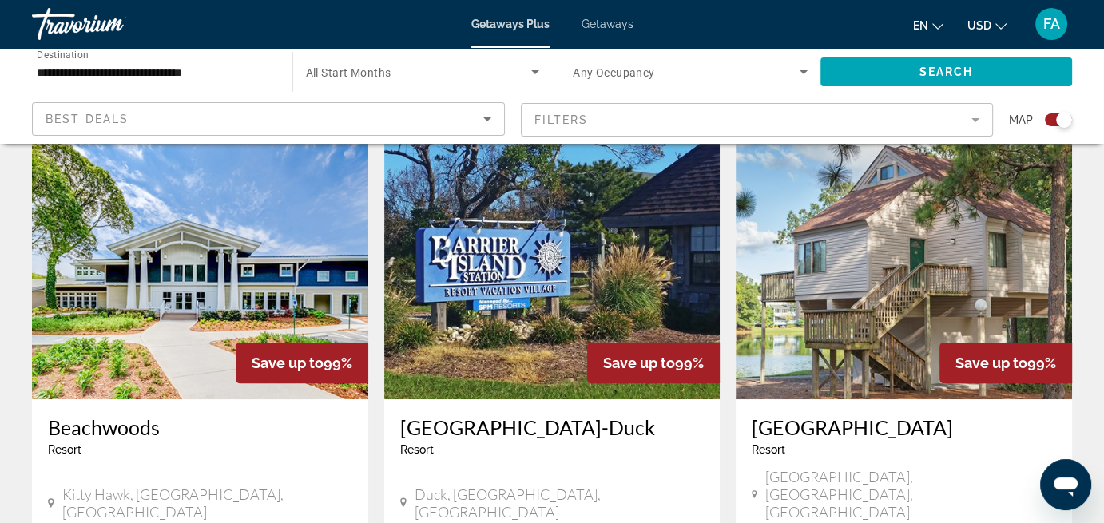
scroll to position [559, 0]
